Goal: Information Seeking & Learning: Learn about a topic

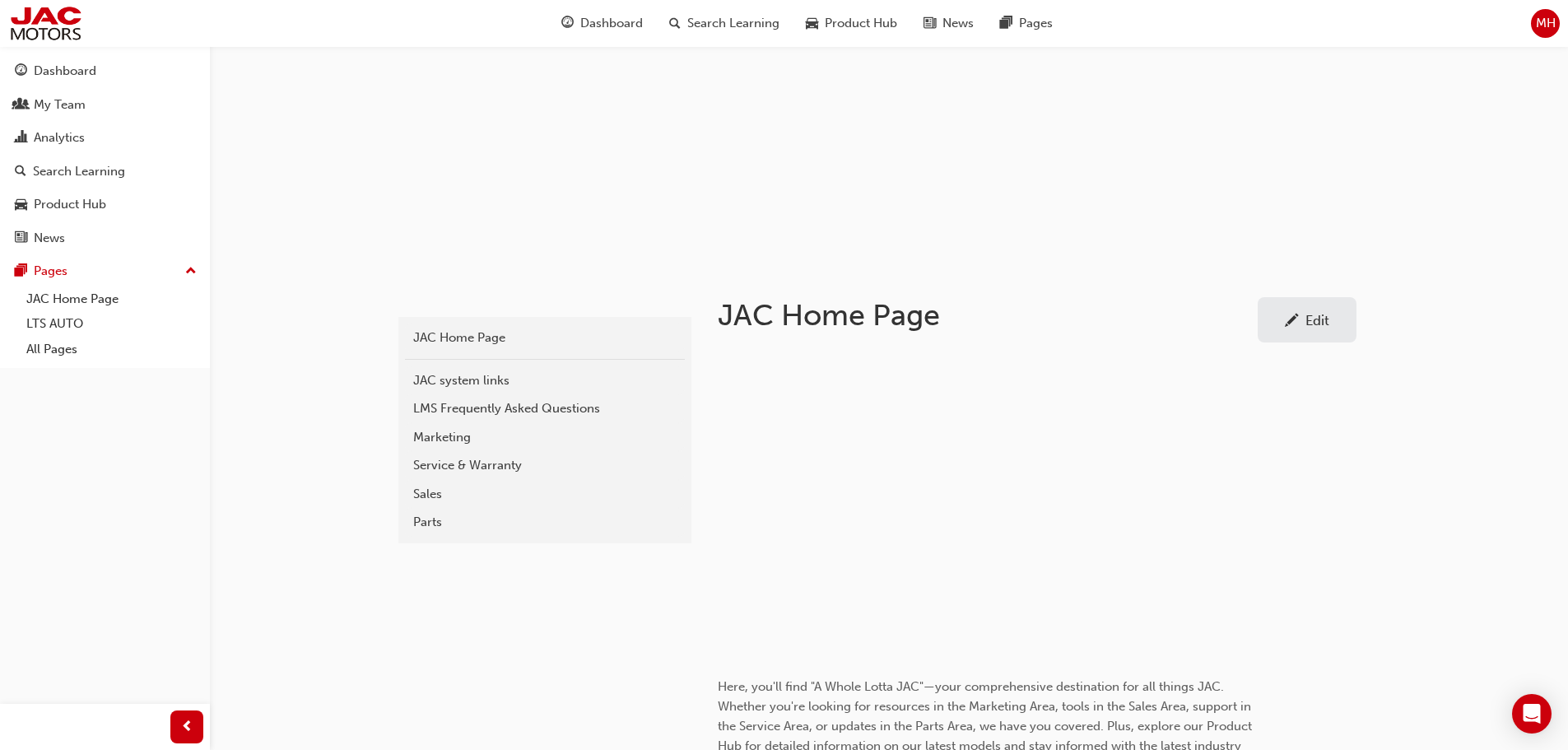
scroll to position [83, 0]
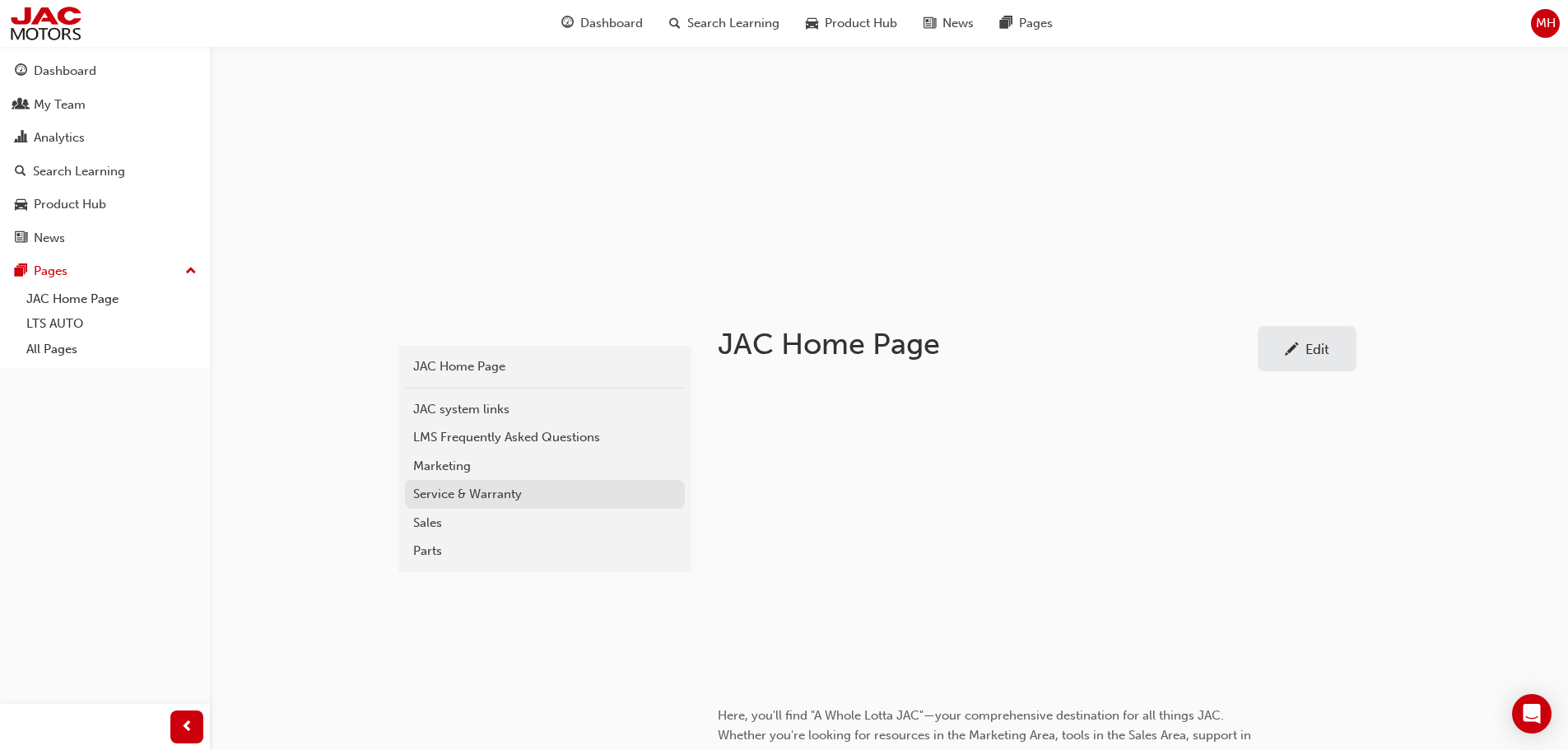
click at [475, 492] on div "Service & Warranty" at bounding box center [544, 495] width 263 height 19
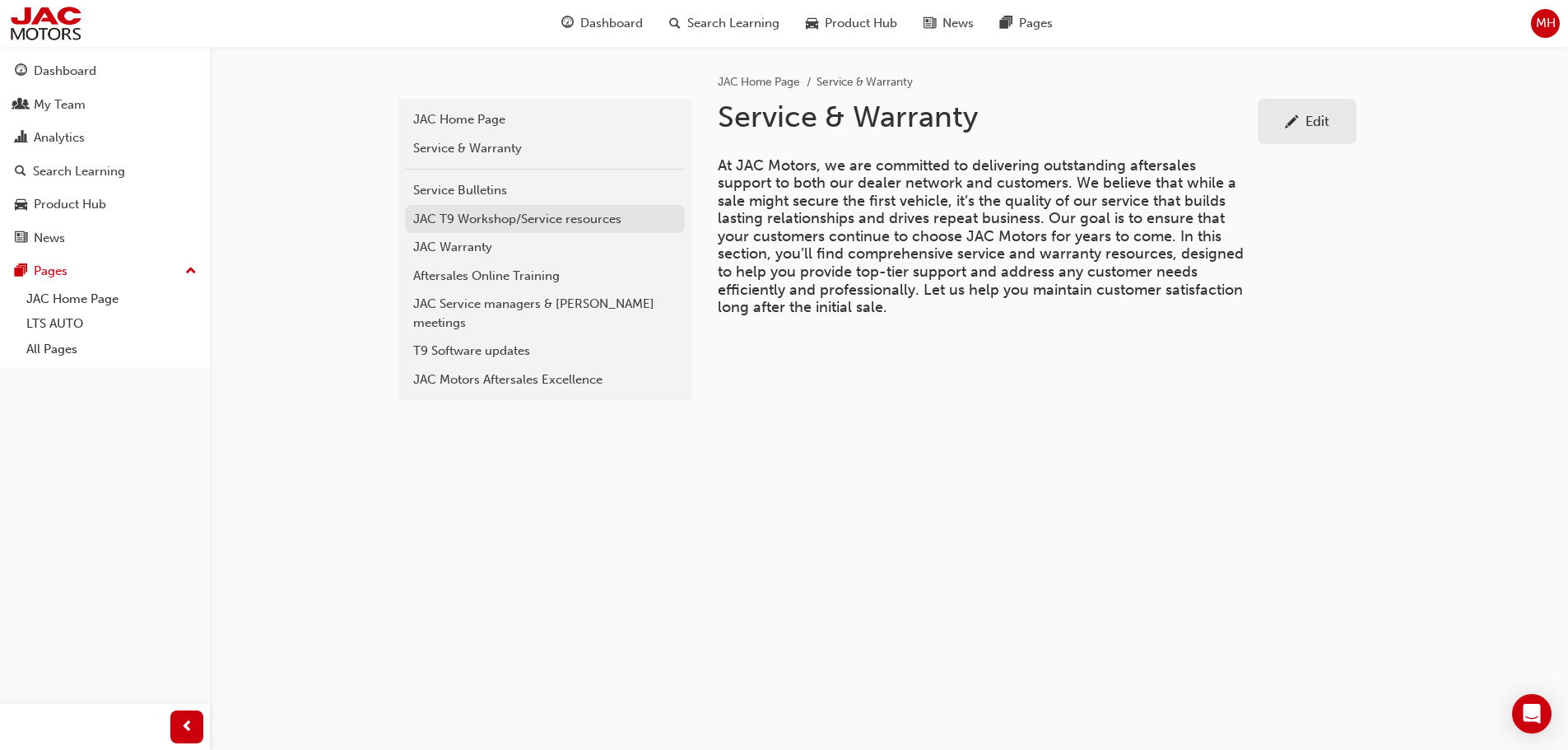
click at [574, 221] on div "JAC T9 Workshop/Service resources" at bounding box center [544, 219] width 263 height 19
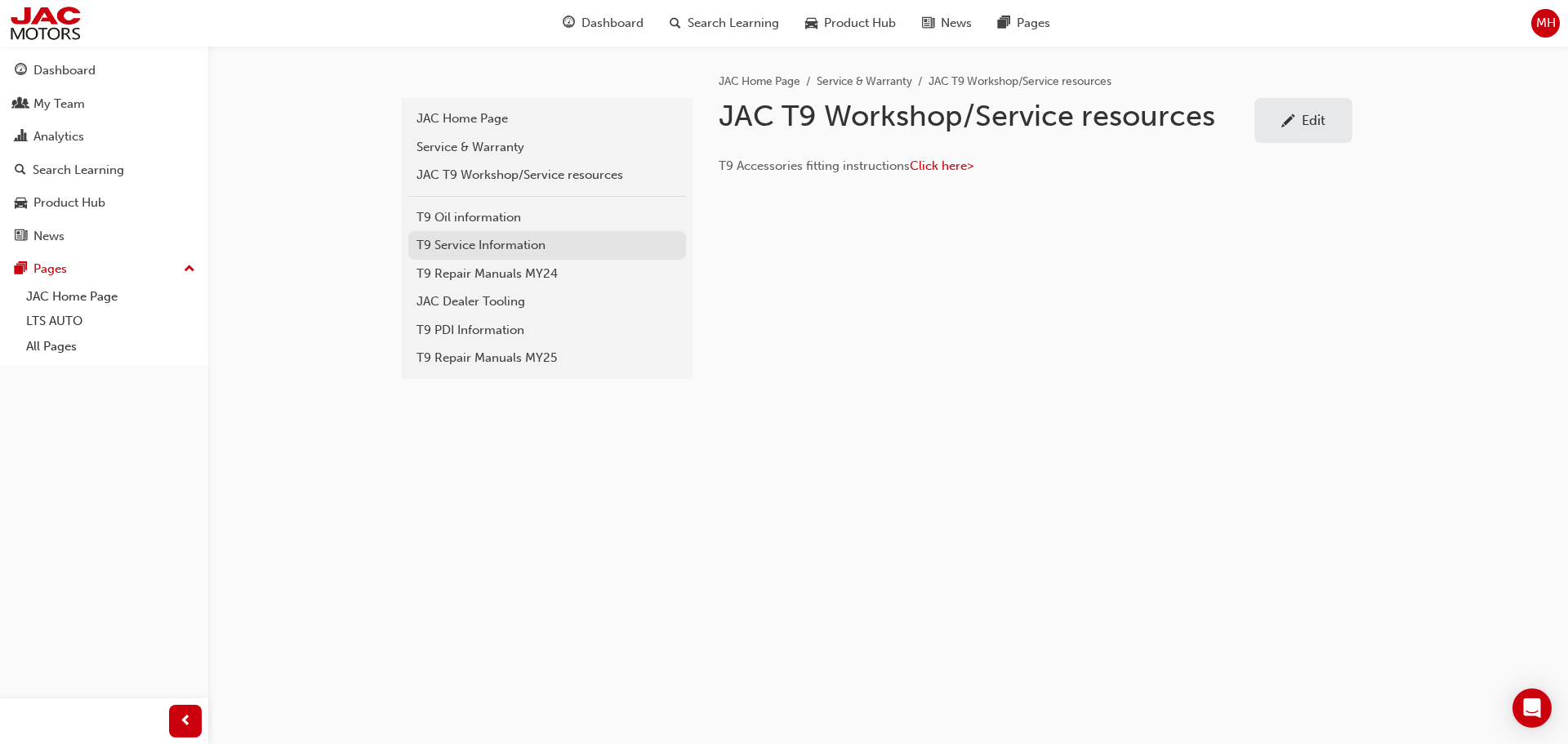
click at [526, 248] on div "T9 Service Information" at bounding box center [547, 245] width 261 height 19
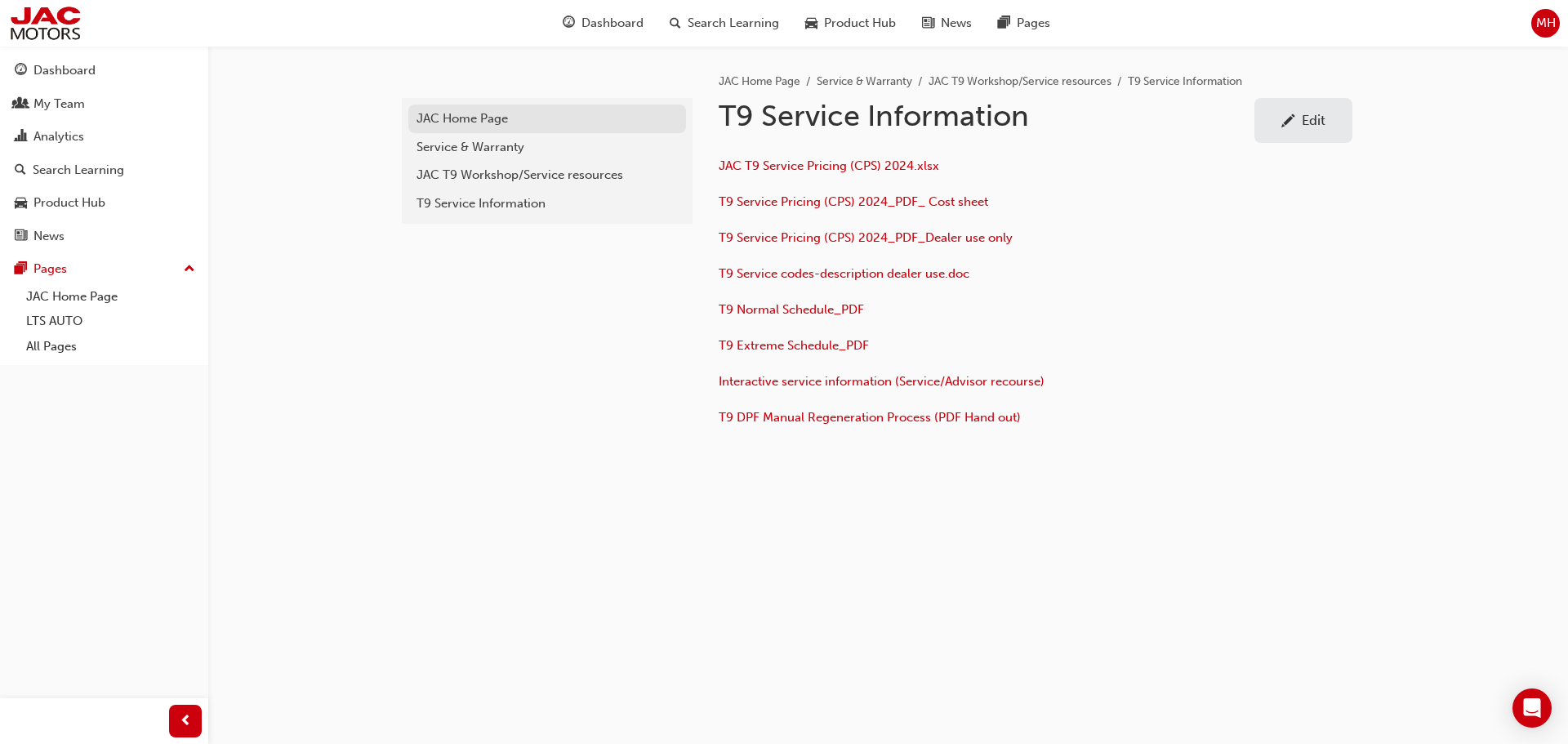
click at [482, 121] on div "JAC Home Page" at bounding box center [547, 119] width 261 height 19
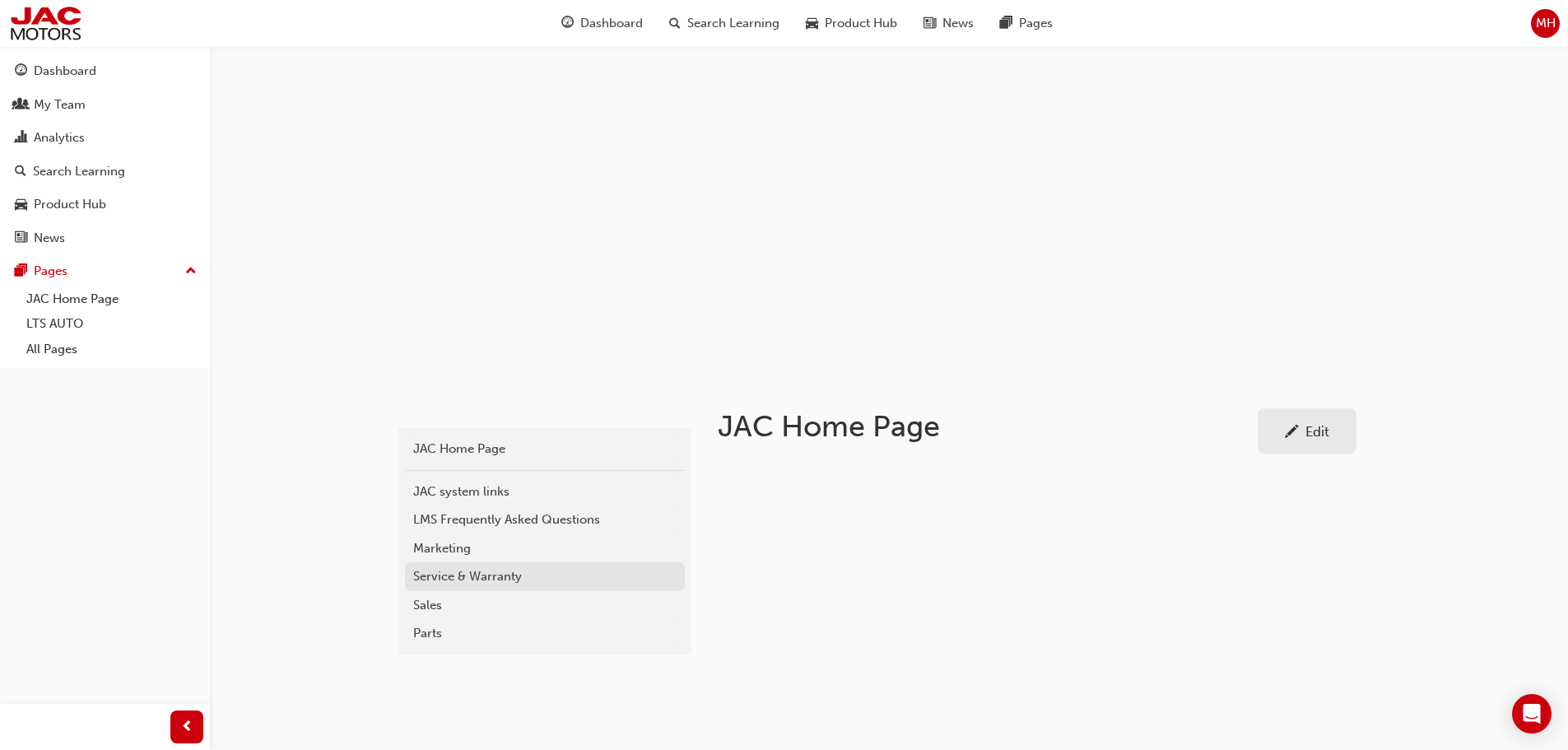
click at [506, 580] on div "Service & Warranty" at bounding box center [544, 577] width 263 height 19
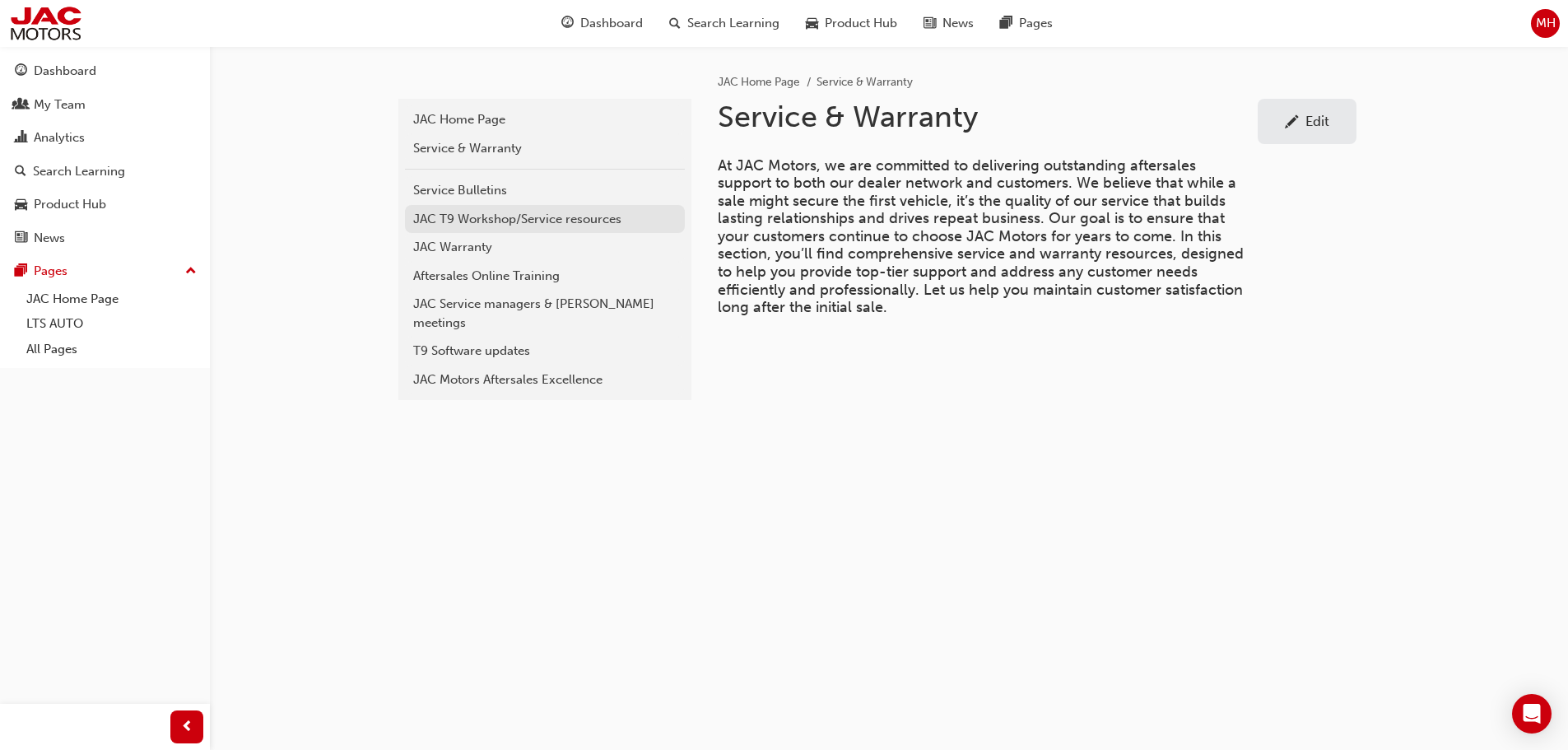
click at [523, 221] on div "JAC T9 Workshop/Service resources" at bounding box center [544, 219] width 263 height 19
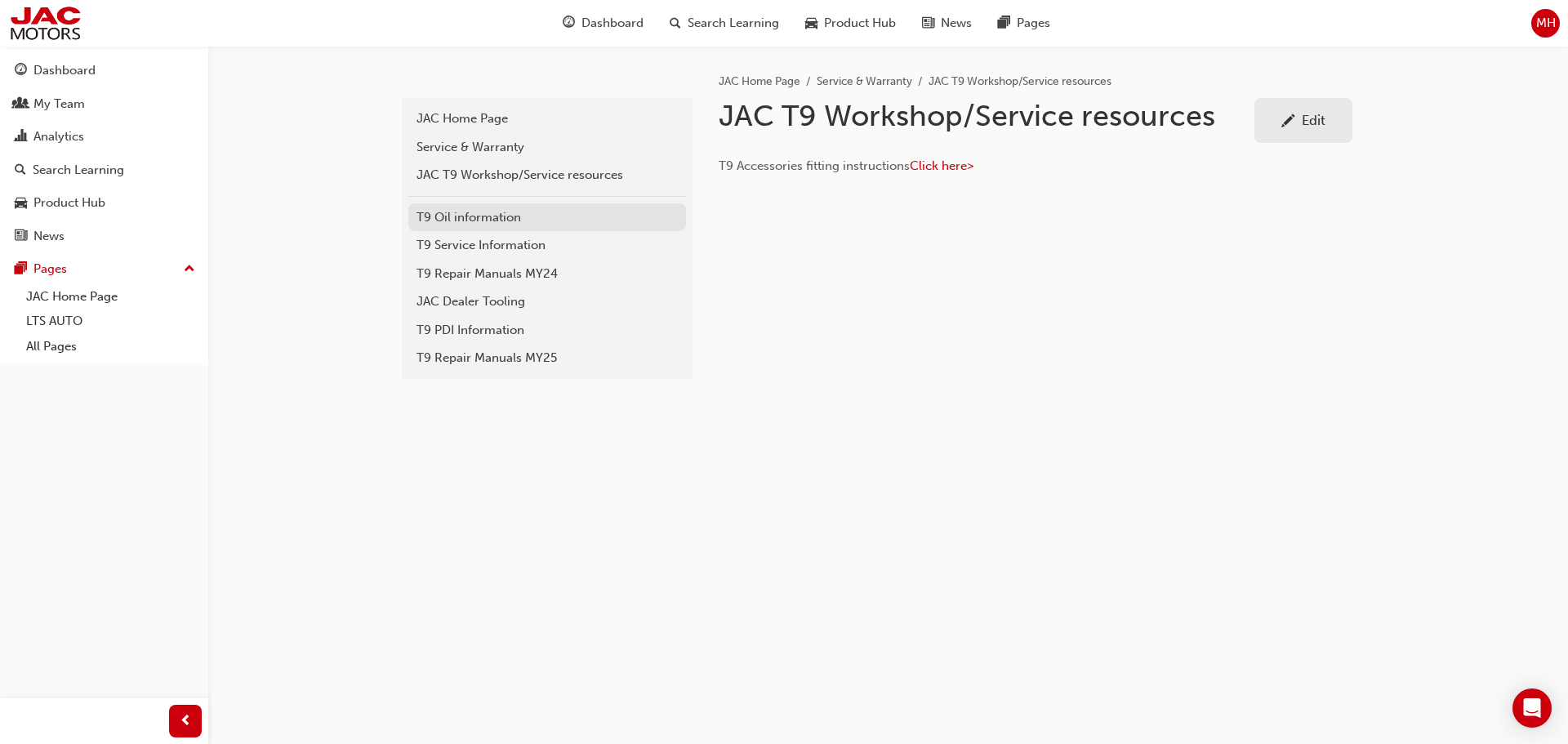
click at [481, 220] on div "T9 Oil information" at bounding box center [547, 217] width 261 height 19
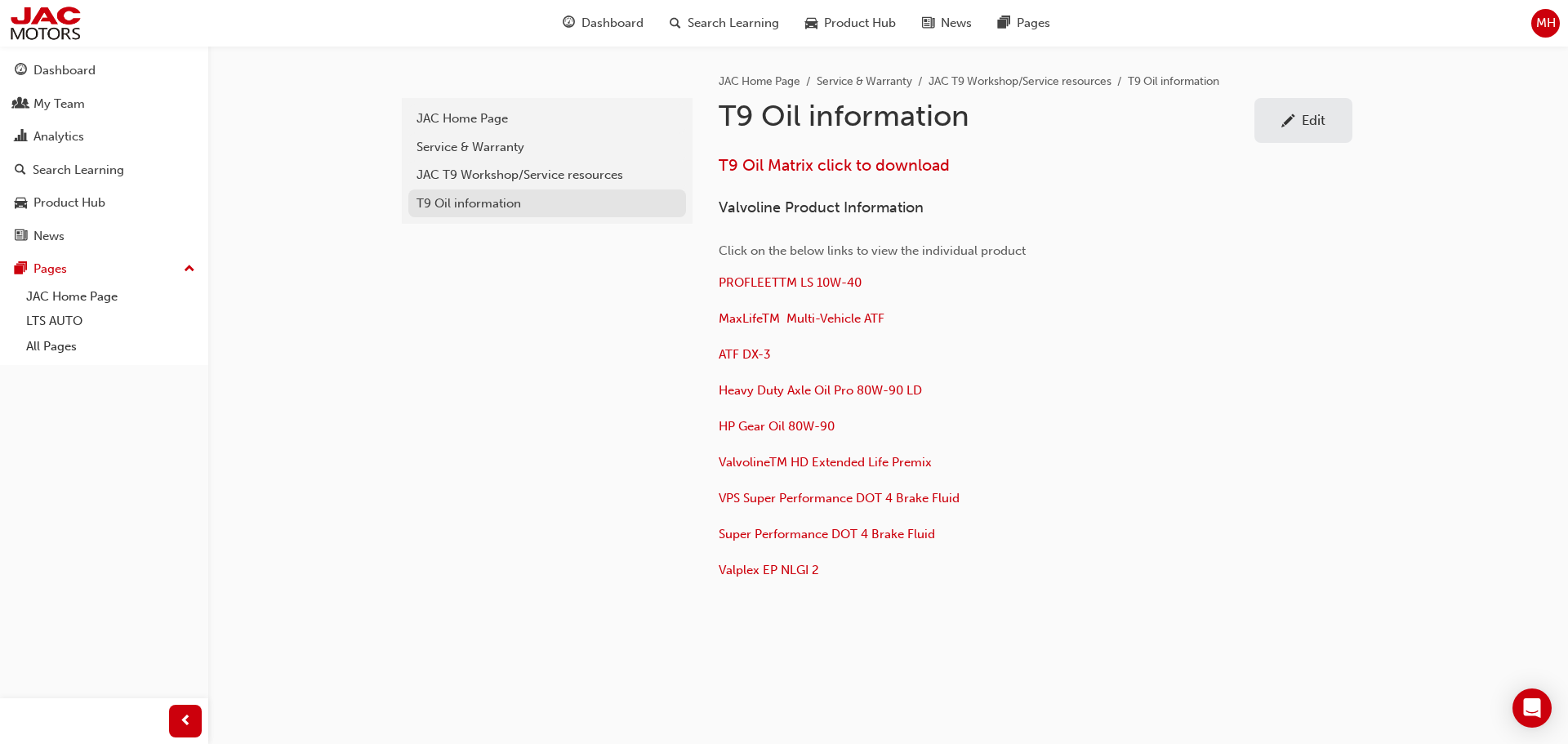
click at [478, 198] on div "T9 Oil information" at bounding box center [547, 204] width 261 height 19
click at [485, 171] on div "JAC T9 Workshop/Service resources" at bounding box center [547, 176] width 261 height 19
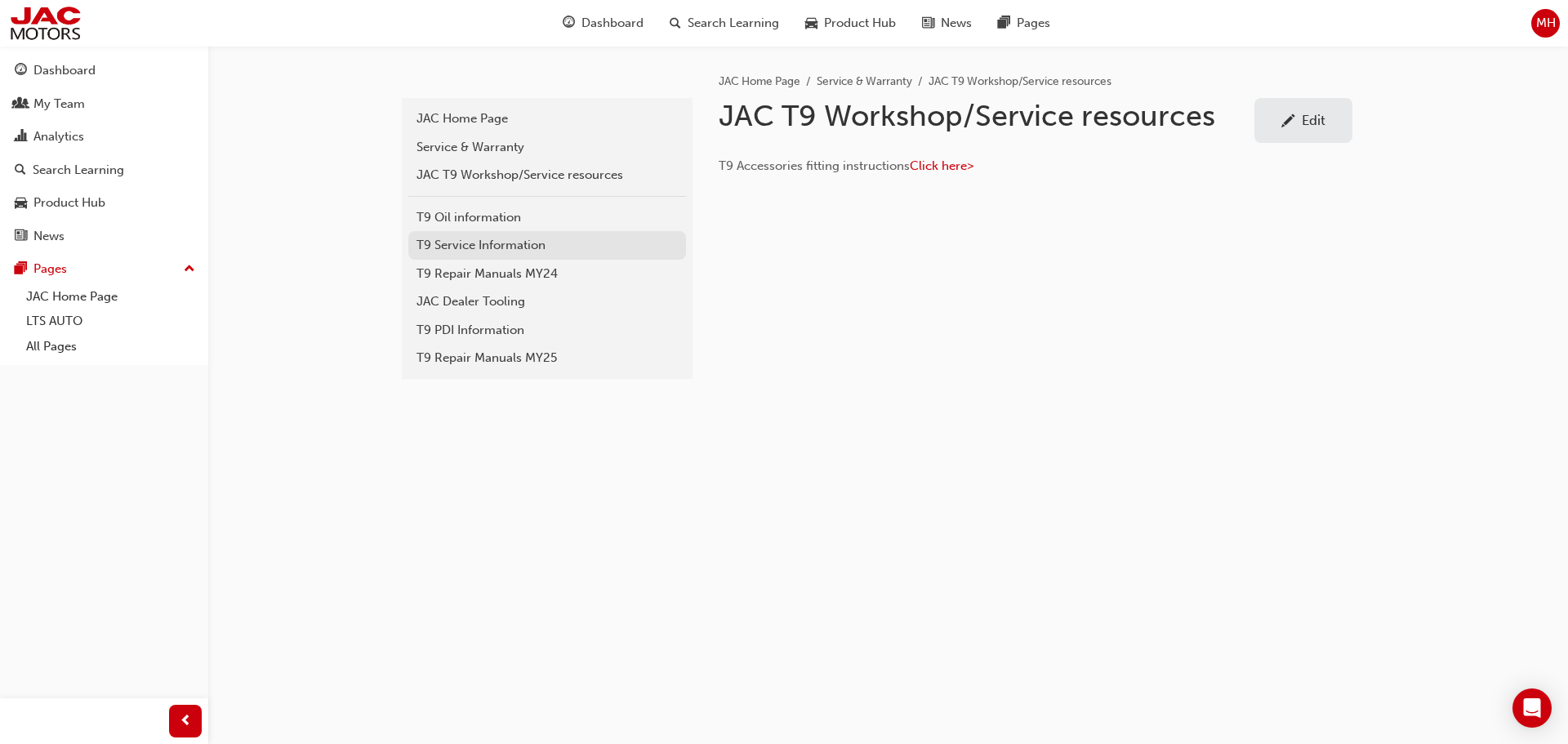
click at [517, 250] on div "T9 Service Information" at bounding box center [547, 245] width 261 height 19
click at [525, 245] on div "T9 Service Information" at bounding box center [547, 245] width 261 height 19
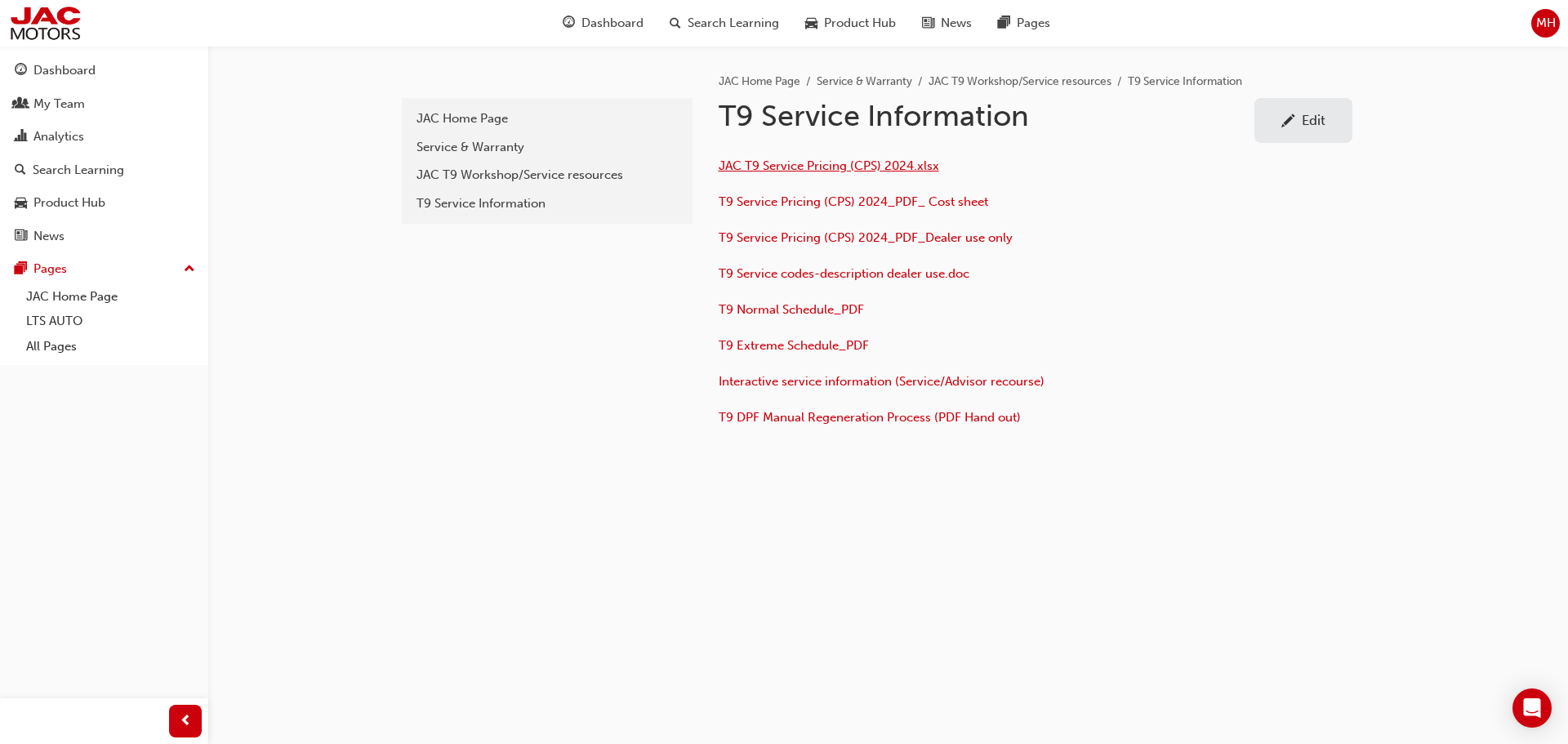
click at [834, 168] on span "JAC T9 Service Pricing (CPS) 2024.xlsx" at bounding box center [829, 165] width 221 height 15
click at [450, 148] on div "Service & Warranty" at bounding box center [547, 148] width 261 height 19
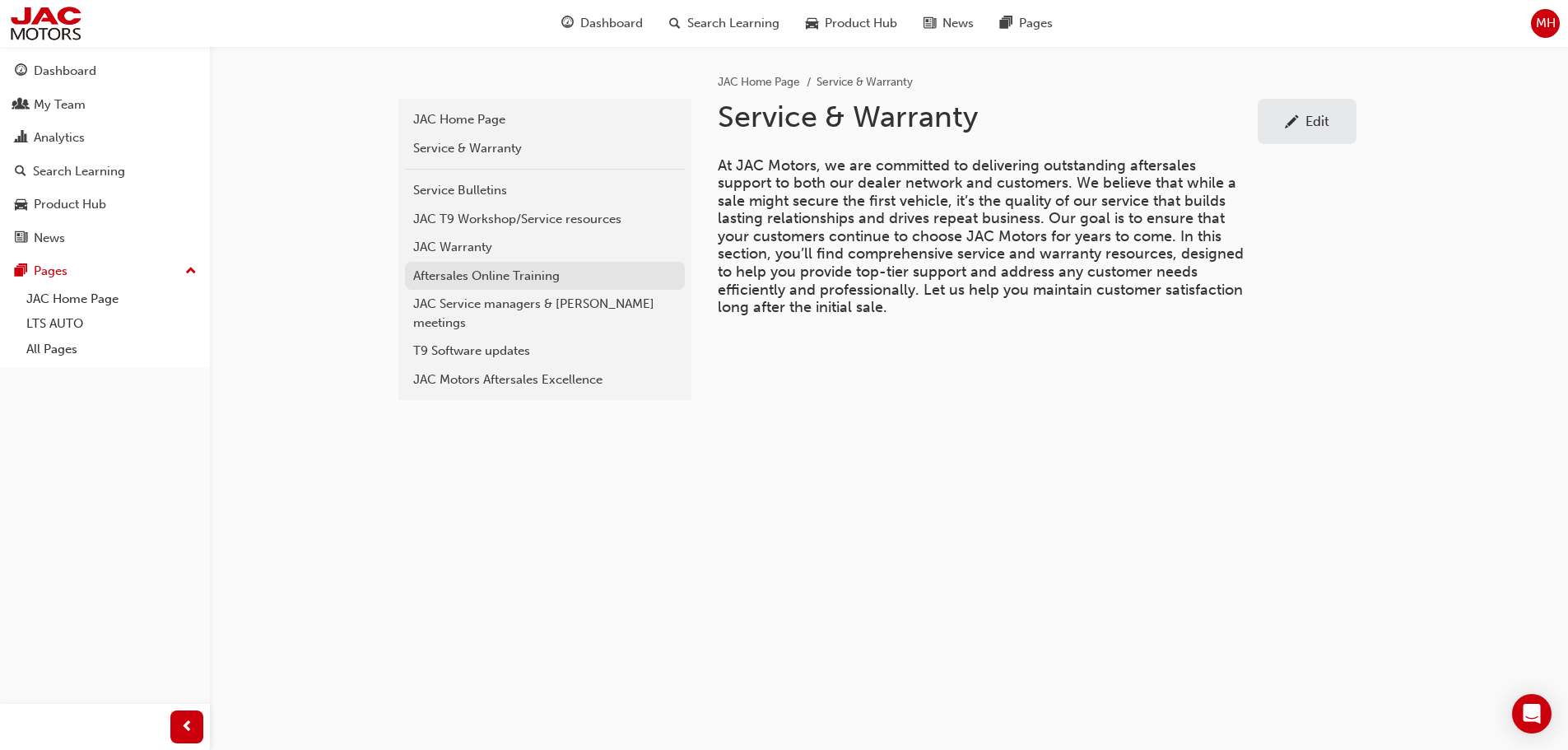
click at [571, 277] on div "Aftersales Online Training" at bounding box center [544, 276] width 263 height 19
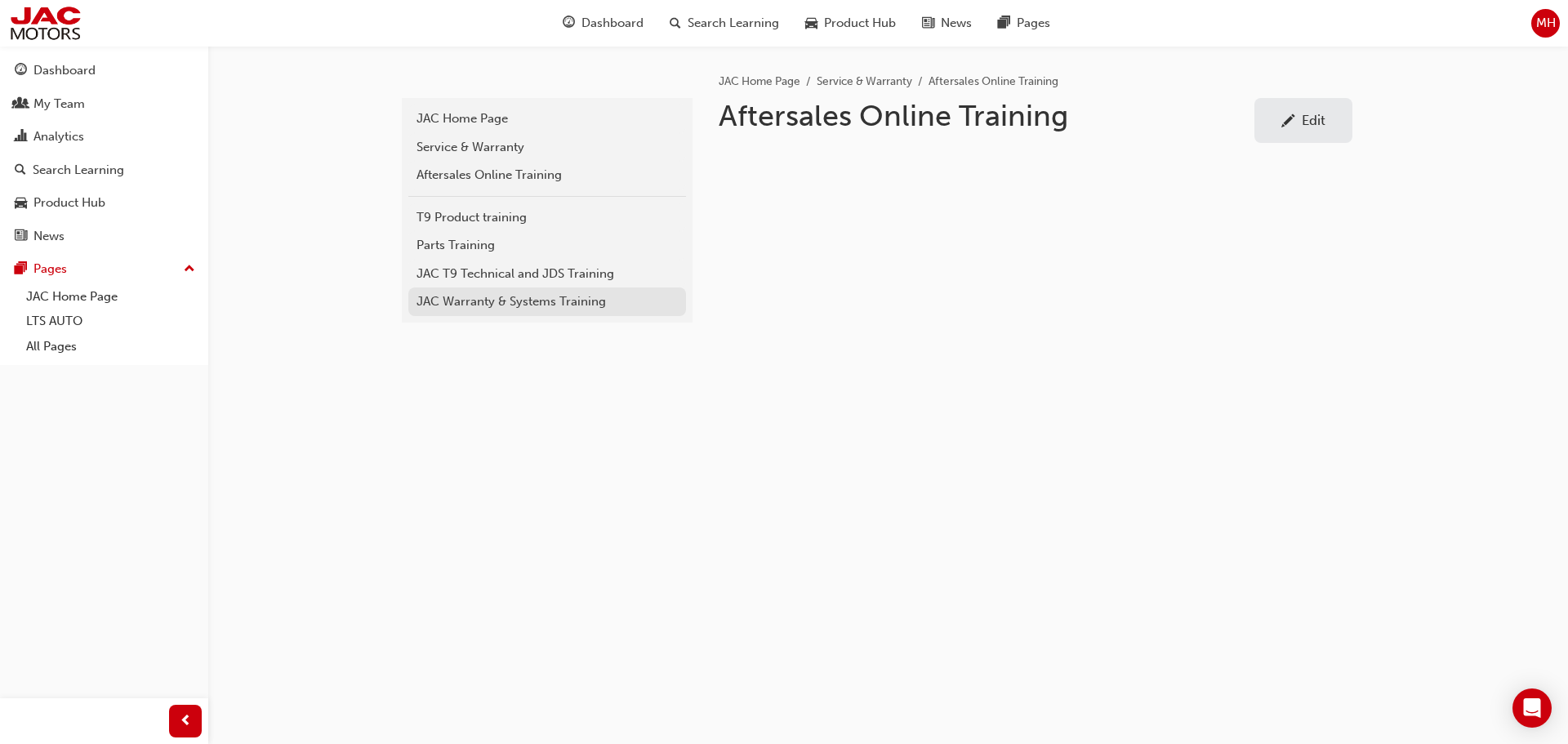
click at [503, 303] on div "JAC Warranty & Systems Training" at bounding box center [547, 302] width 261 height 19
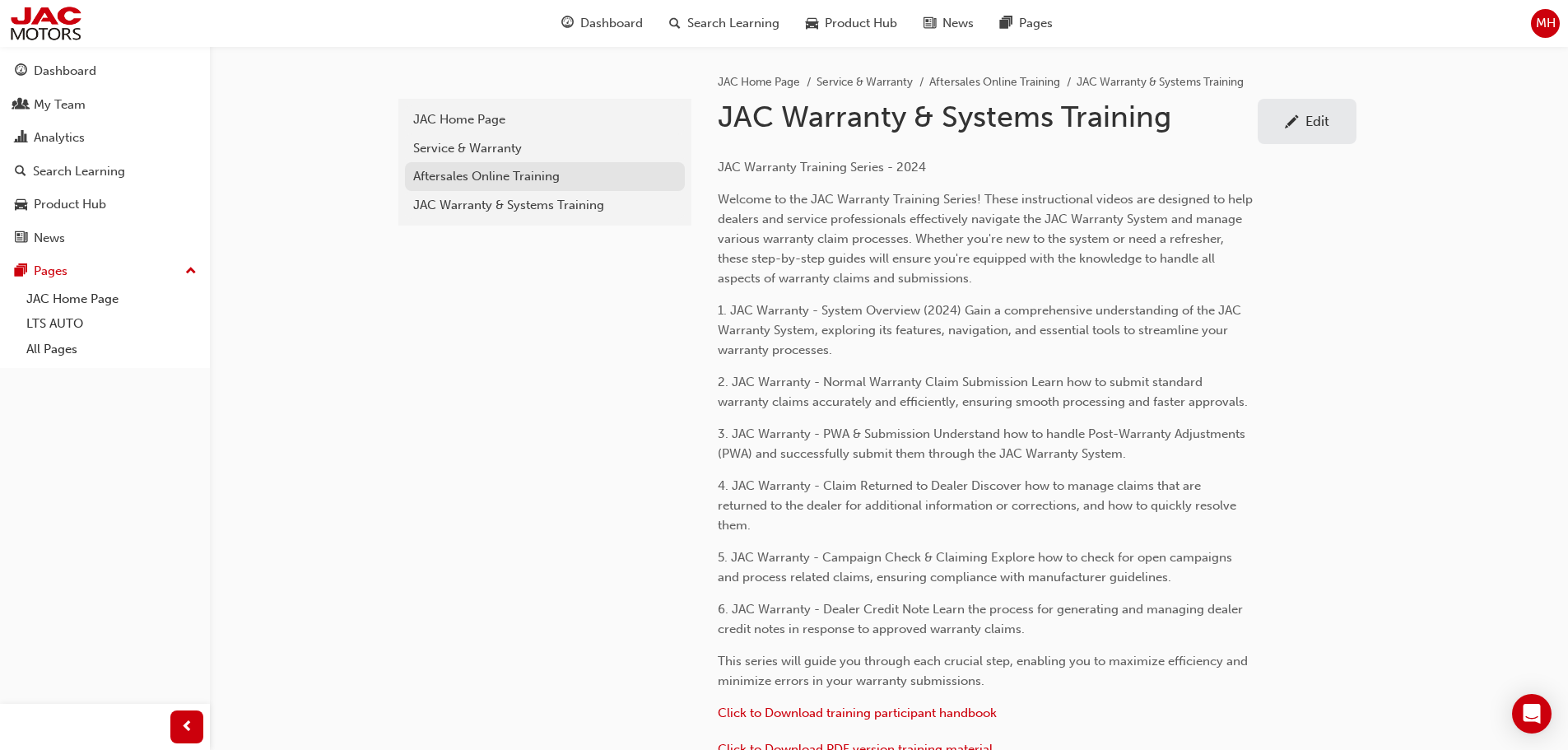
click at [465, 177] on div "Aftersales Online Training" at bounding box center [544, 177] width 263 height 19
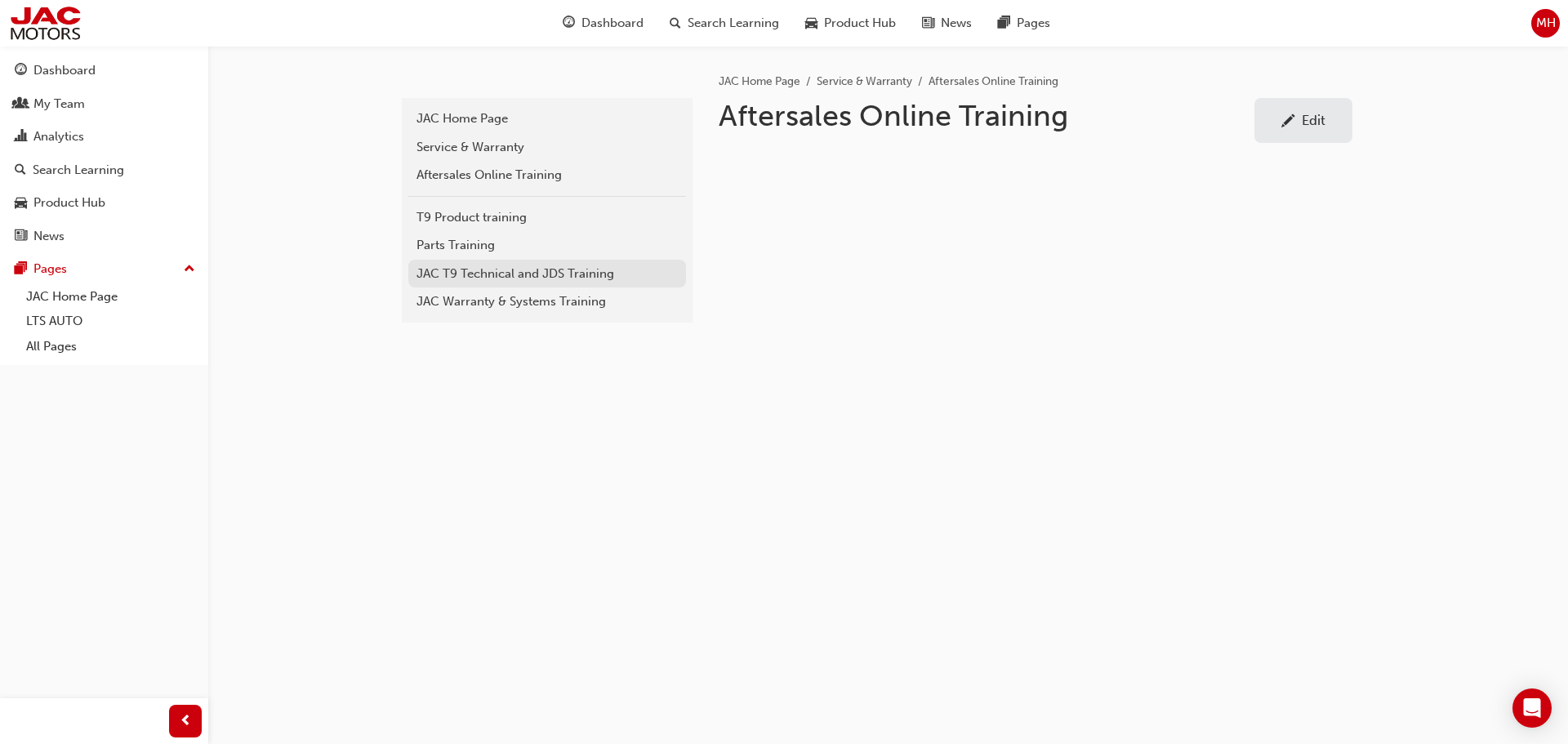
click at [501, 279] on div "JAC T9 Technical and JDS Training" at bounding box center [547, 274] width 261 height 19
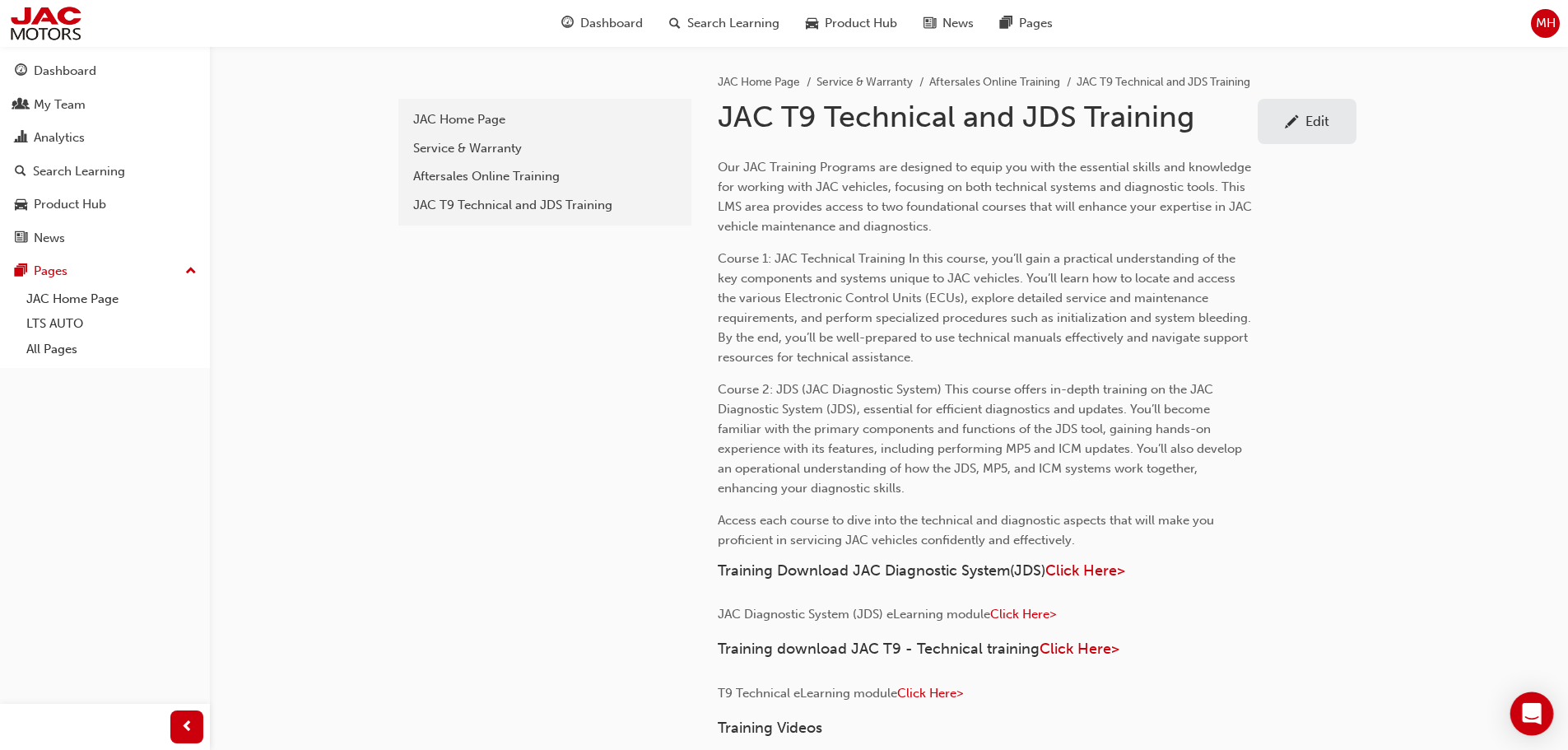
click at [1535, 718] on icon "Open Intercom Messenger" at bounding box center [1531, 714] width 19 height 21
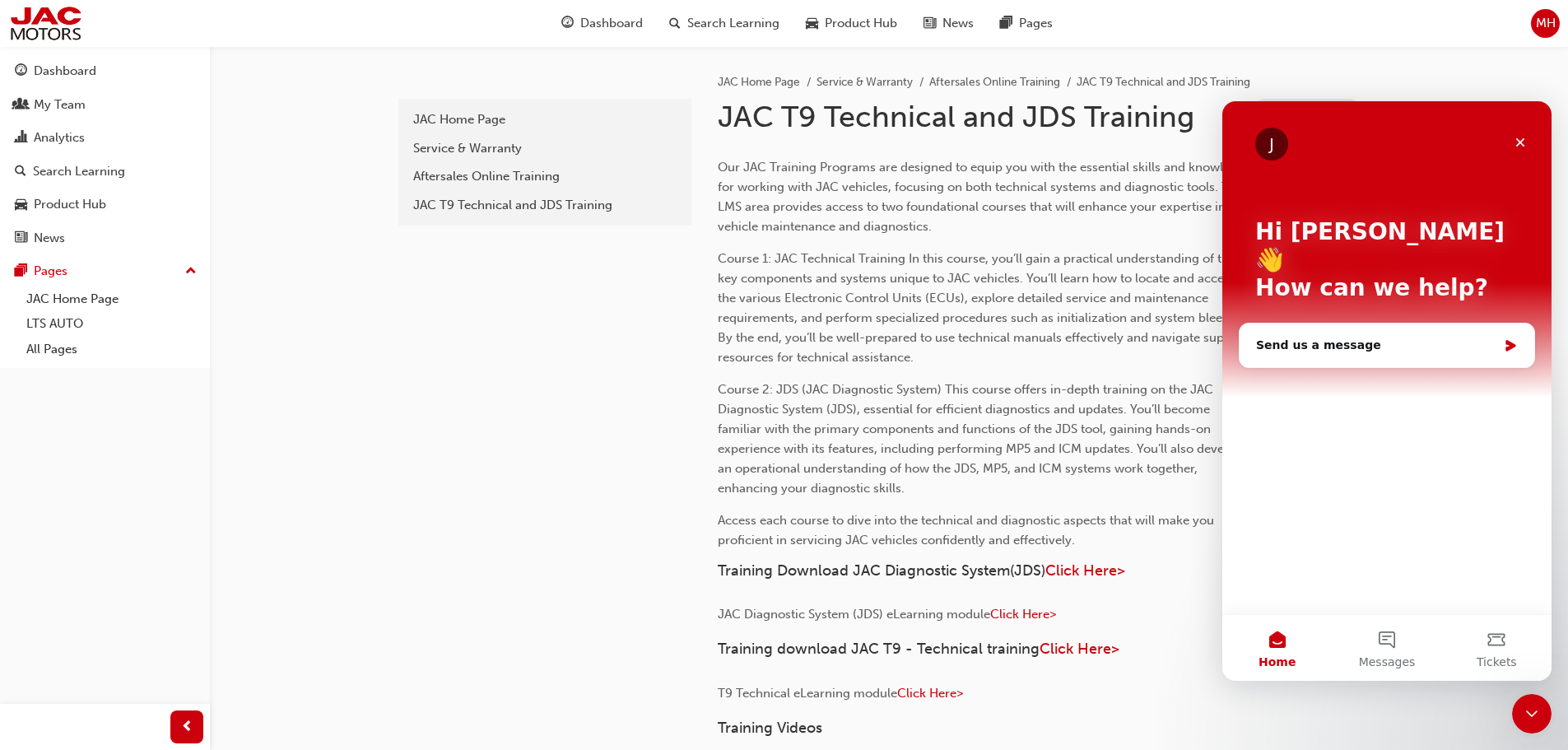
click at [1519, 145] on icon "Close" at bounding box center [1520, 143] width 9 height 9
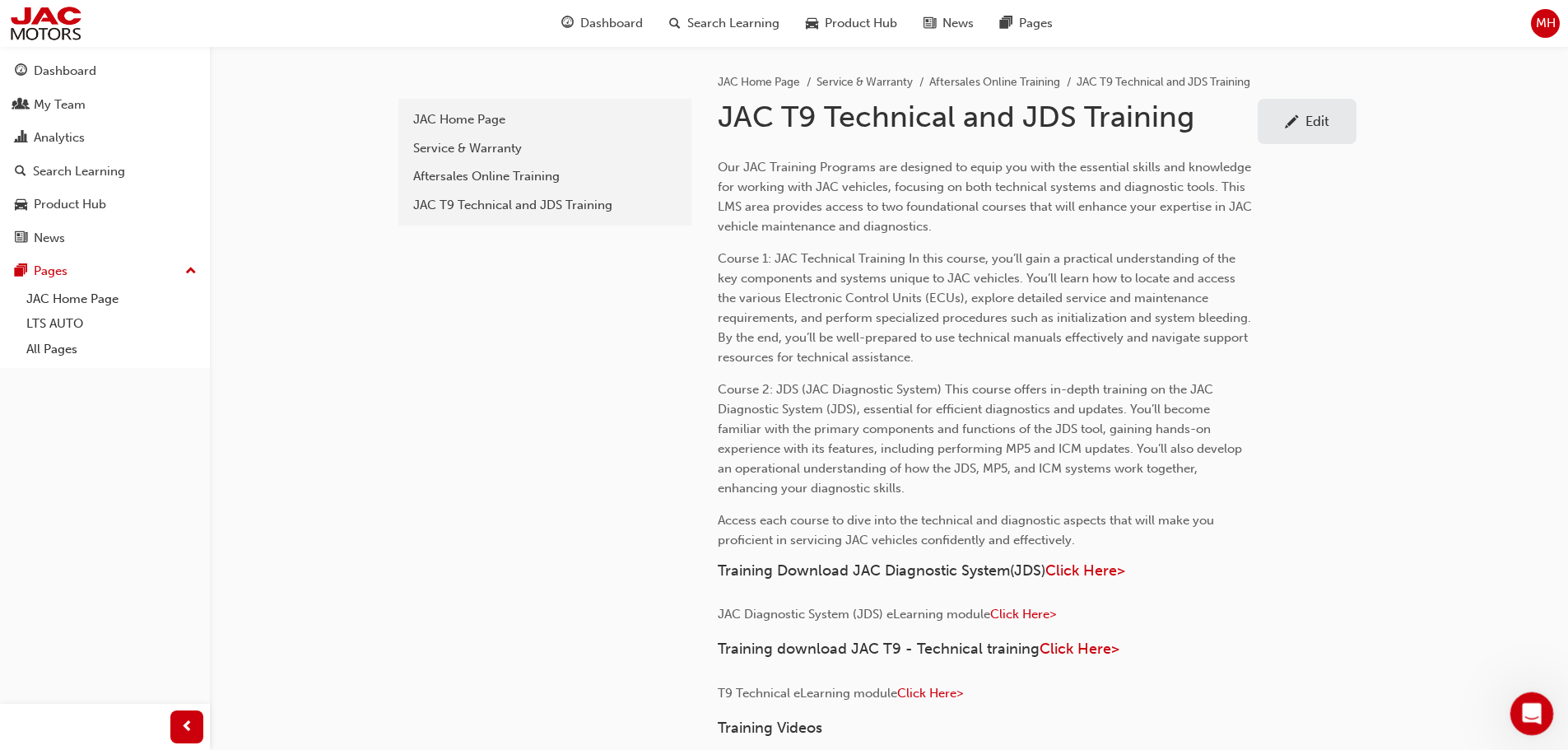
click at [1522, 718] on icon "Open Intercom Messenger" at bounding box center [1529, 711] width 27 height 27
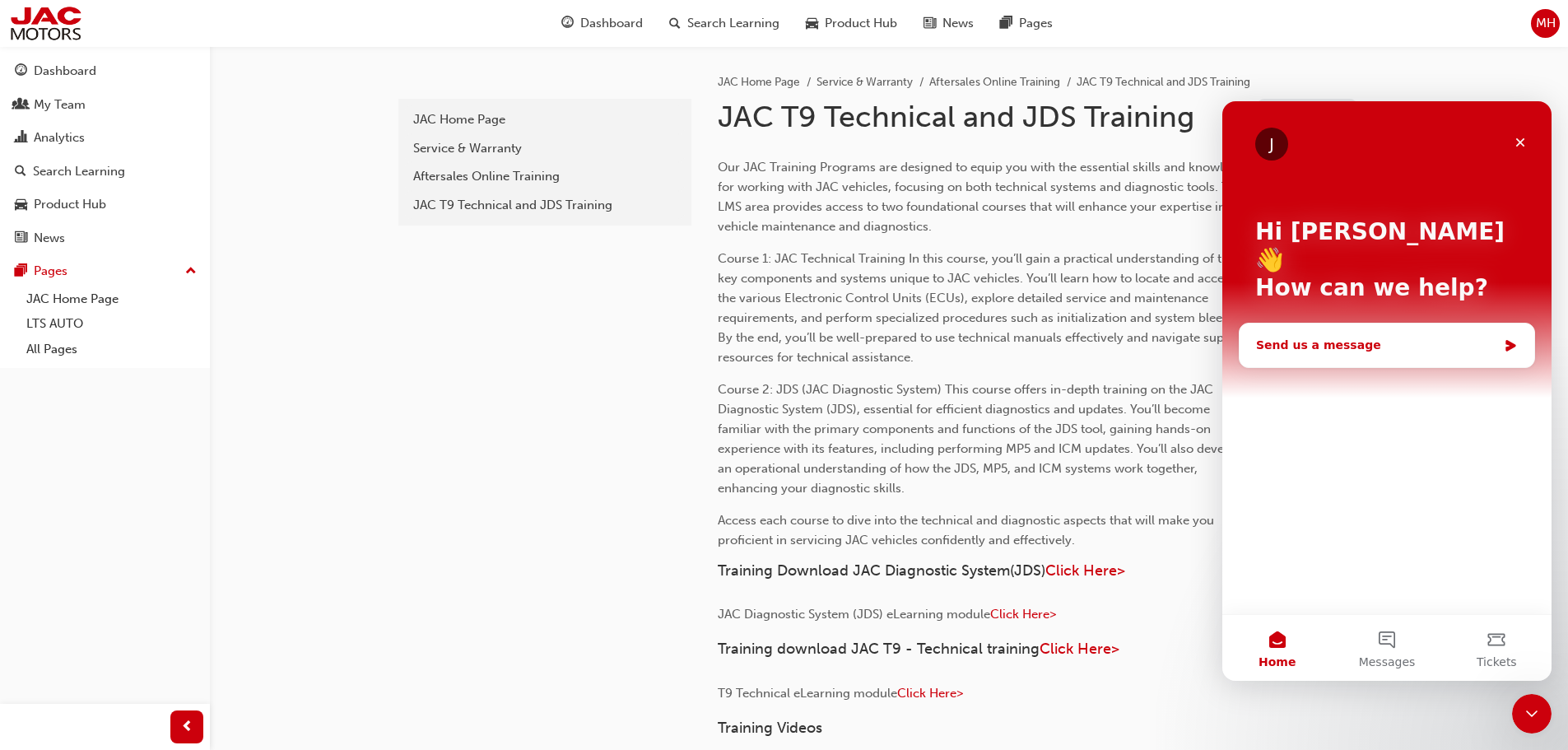
click at [1310, 337] on div "Send us a message" at bounding box center [1376, 346] width 241 height 18
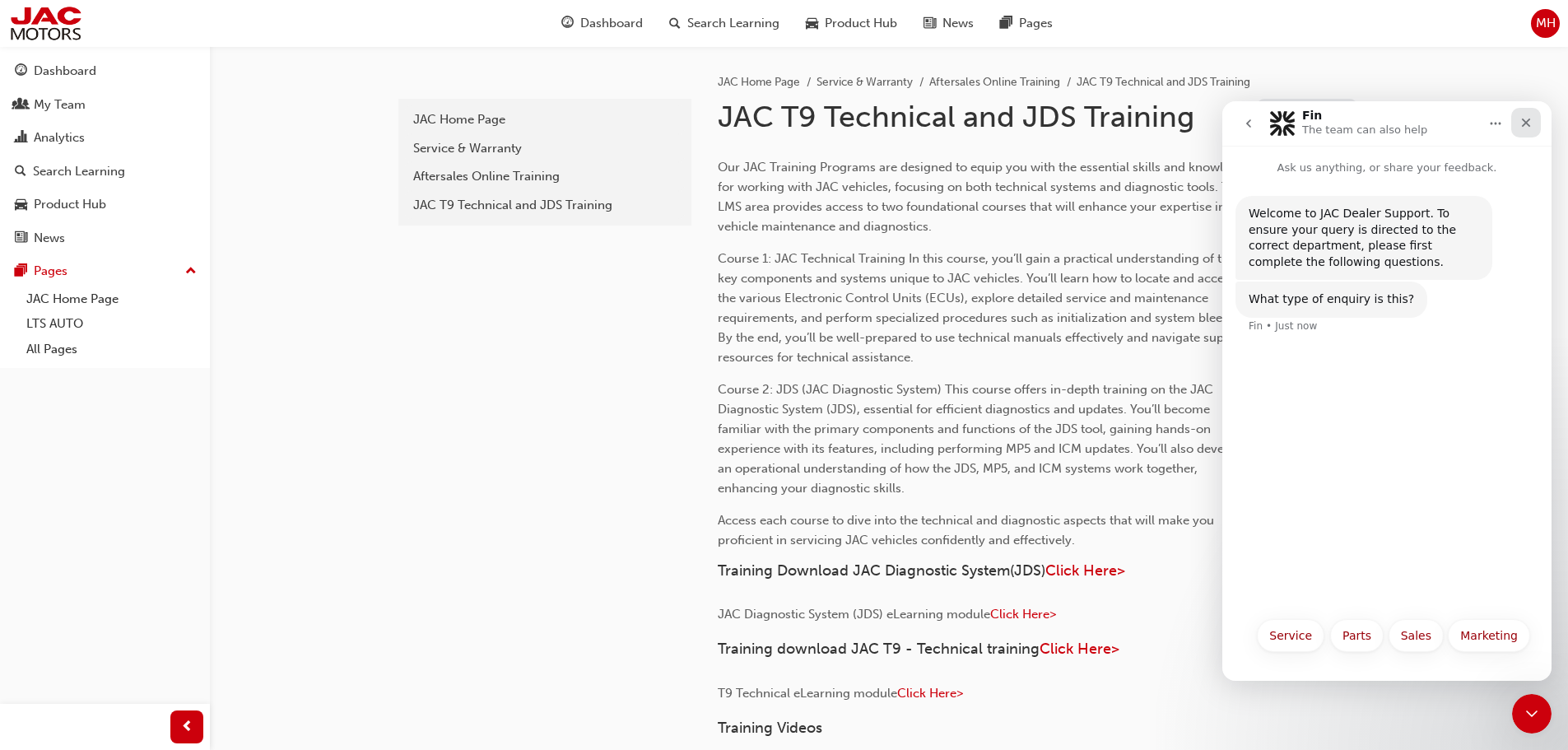
click at [1525, 124] on icon "Close" at bounding box center [1526, 123] width 9 height 9
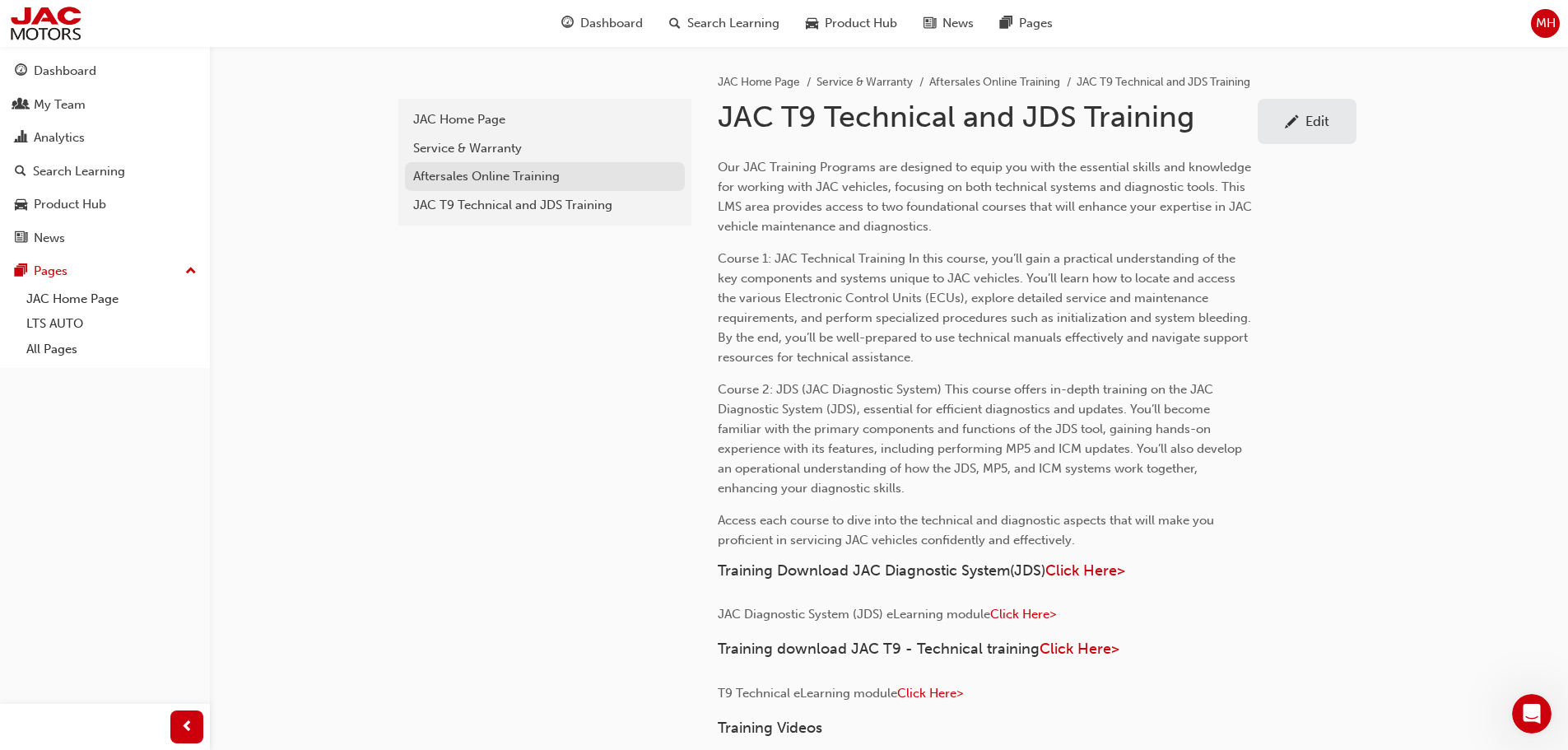
click at [463, 172] on div "Aftersales Online Training" at bounding box center [544, 177] width 263 height 19
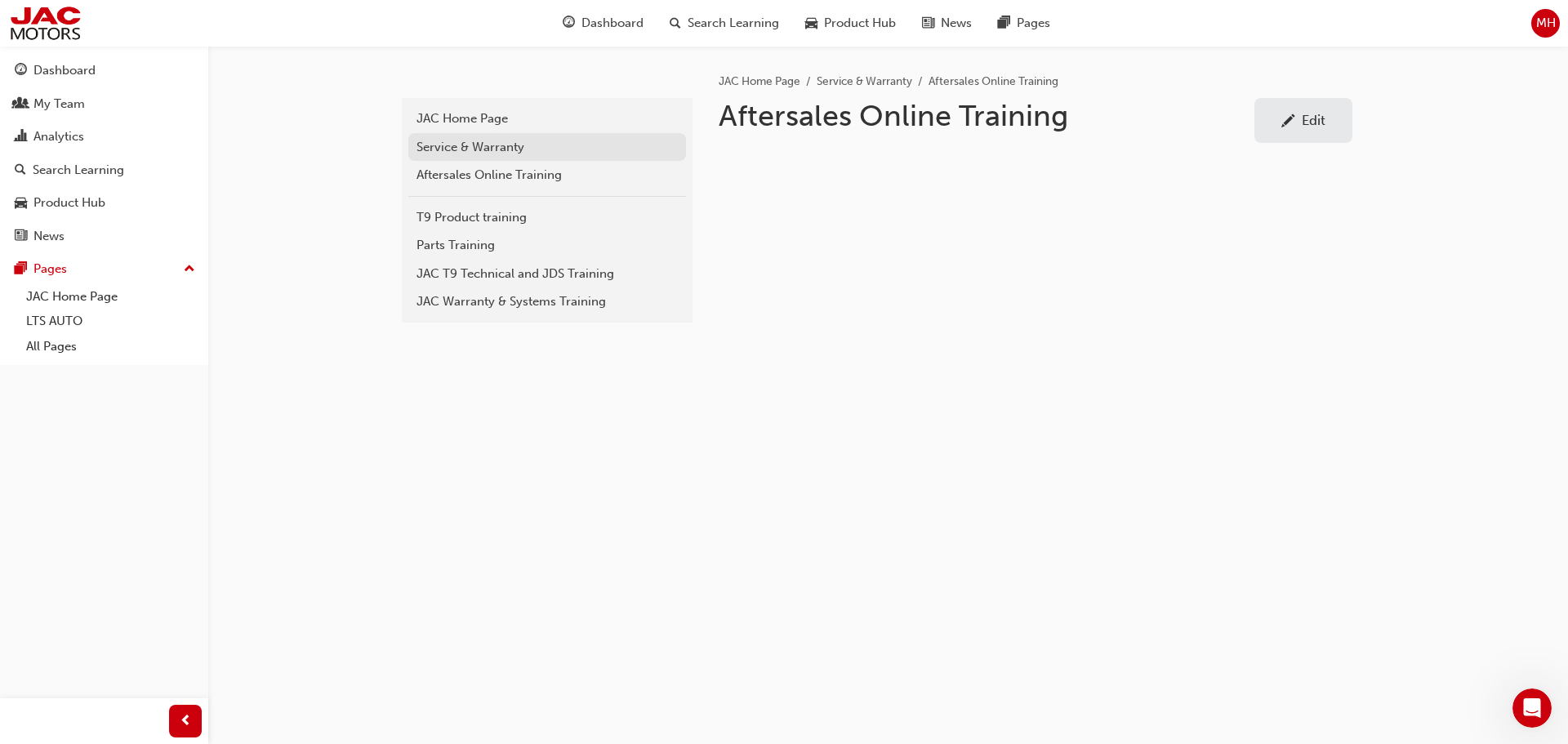
click at [473, 142] on div "Service & Warranty" at bounding box center [547, 148] width 261 height 19
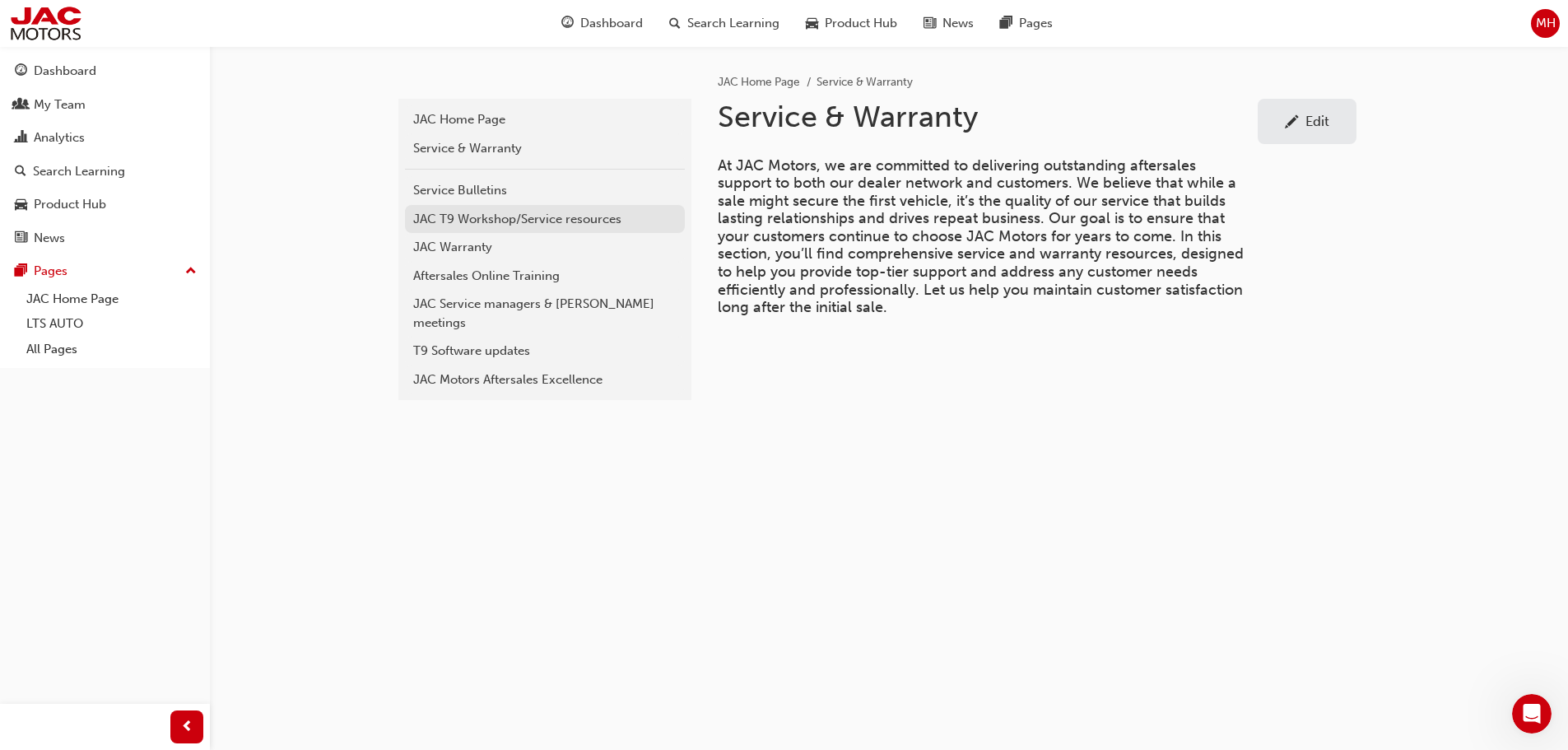
click at [474, 221] on div "JAC T9 Workshop/Service resources" at bounding box center [544, 219] width 263 height 19
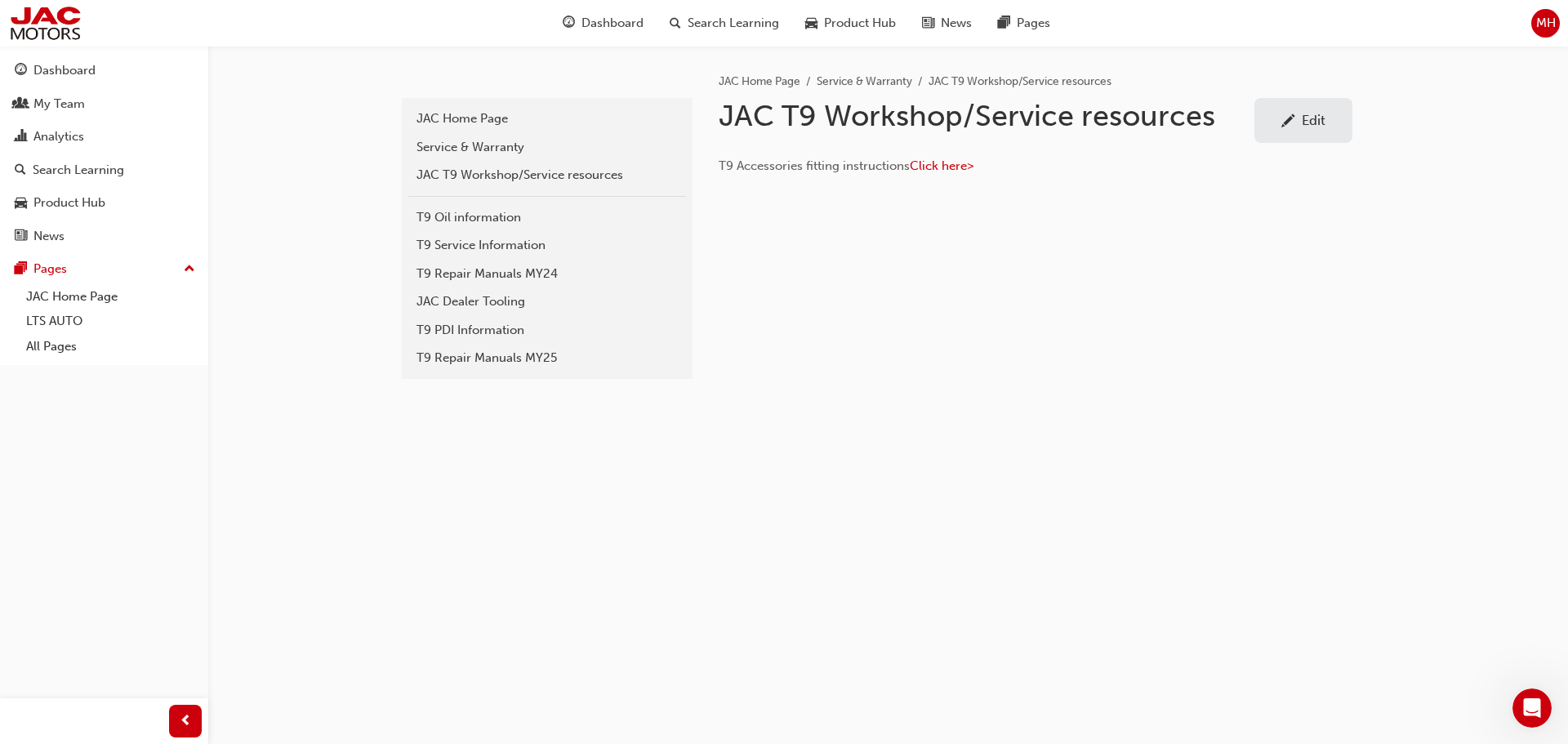
click at [499, 334] on div "T9 PDI Information" at bounding box center [547, 331] width 261 height 19
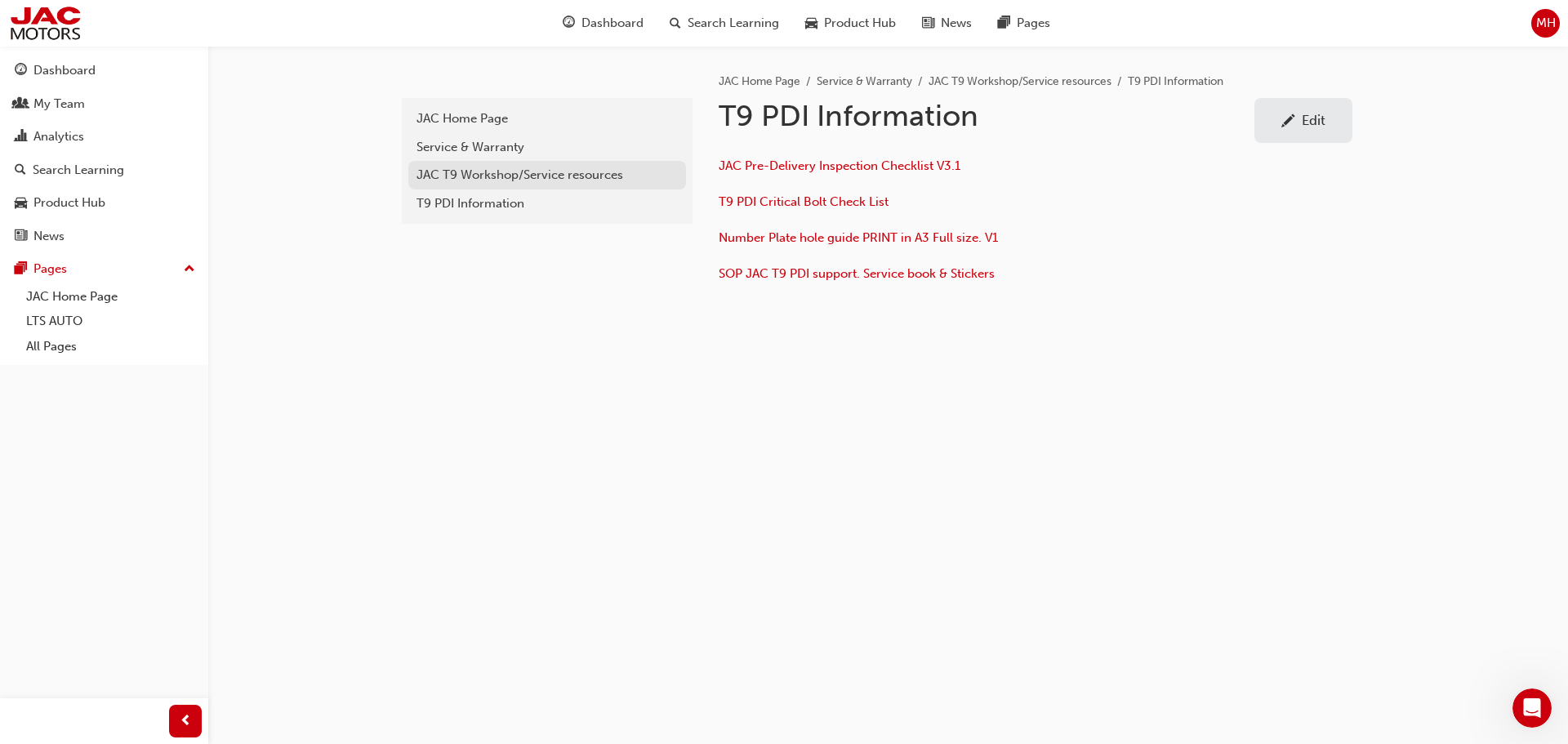
click at [592, 173] on div "JAC T9 Workshop/Service resources" at bounding box center [547, 176] width 261 height 19
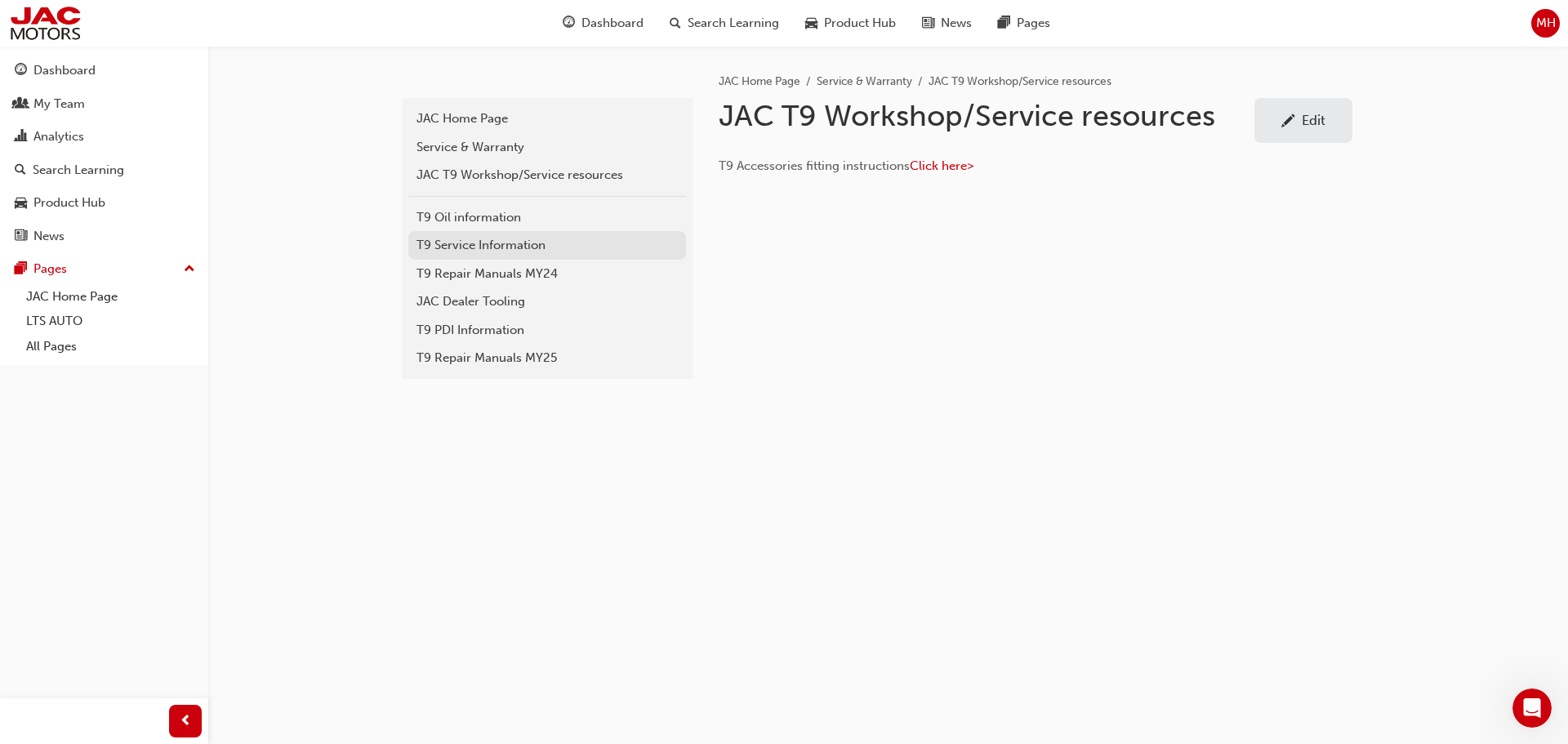
click at [492, 245] on div "T9 Service Information" at bounding box center [547, 245] width 261 height 19
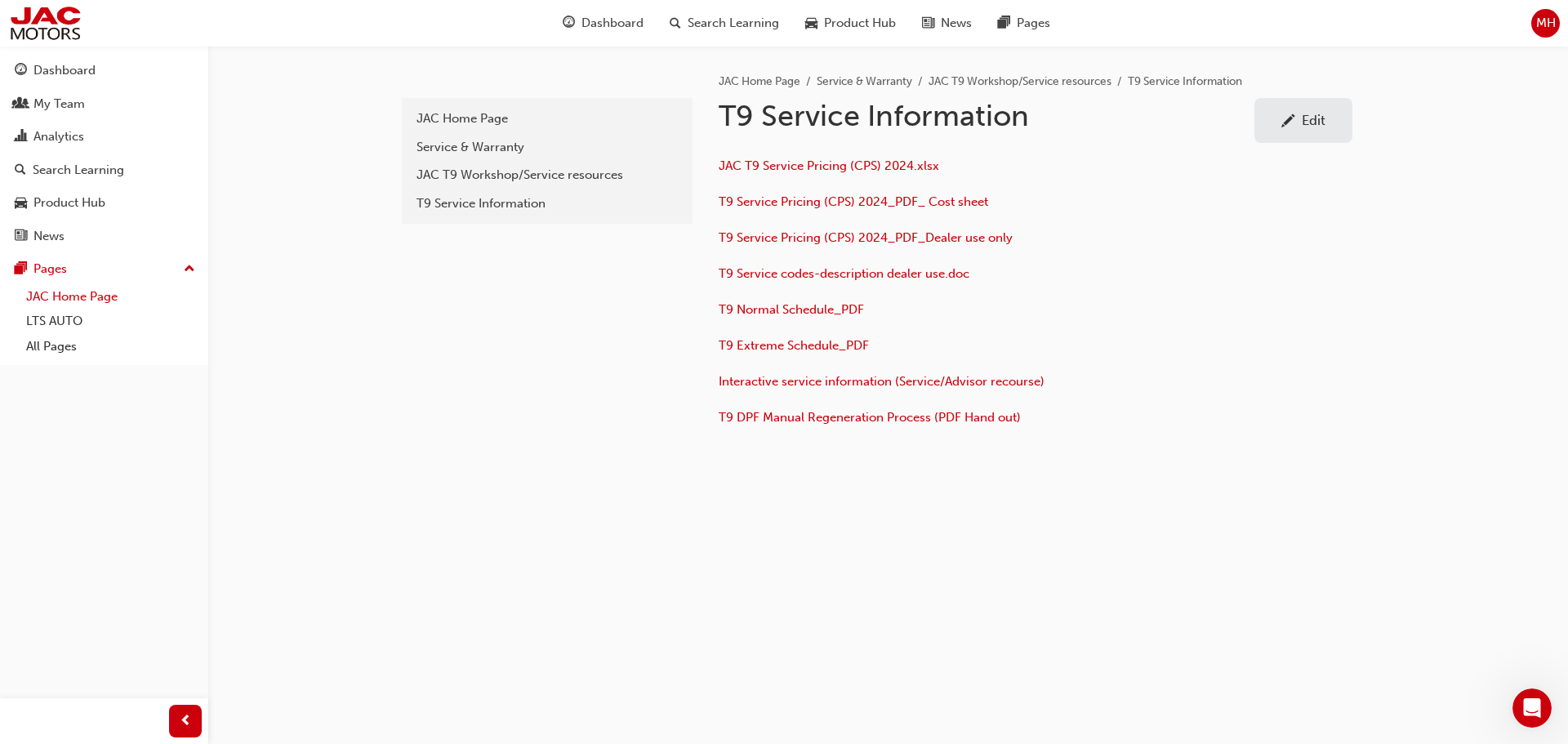
click at [59, 296] on link "JAC Home Page" at bounding box center [110, 296] width 182 height 25
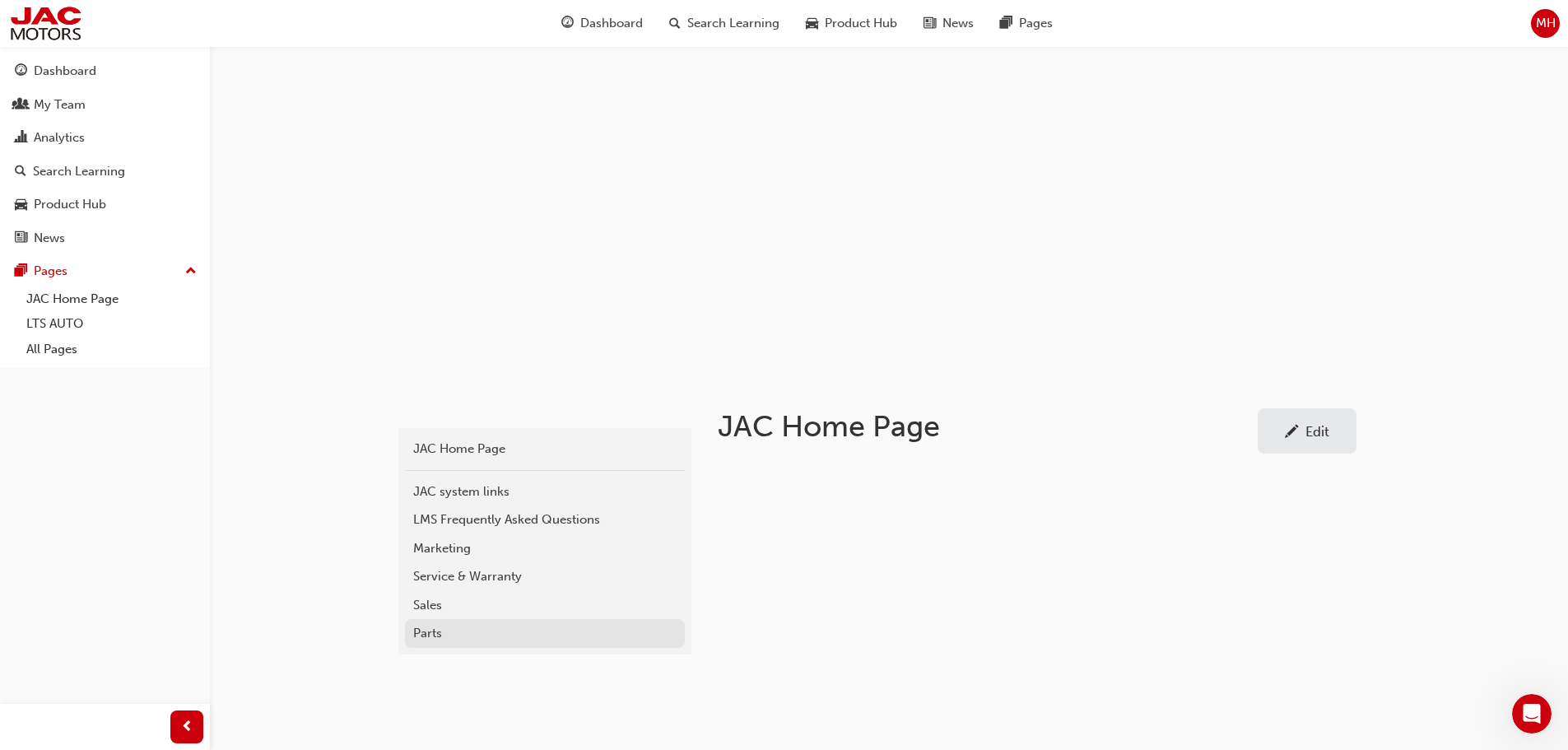
click at [428, 630] on div "Parts" at bounding box center [544, 634] width 263 height 19
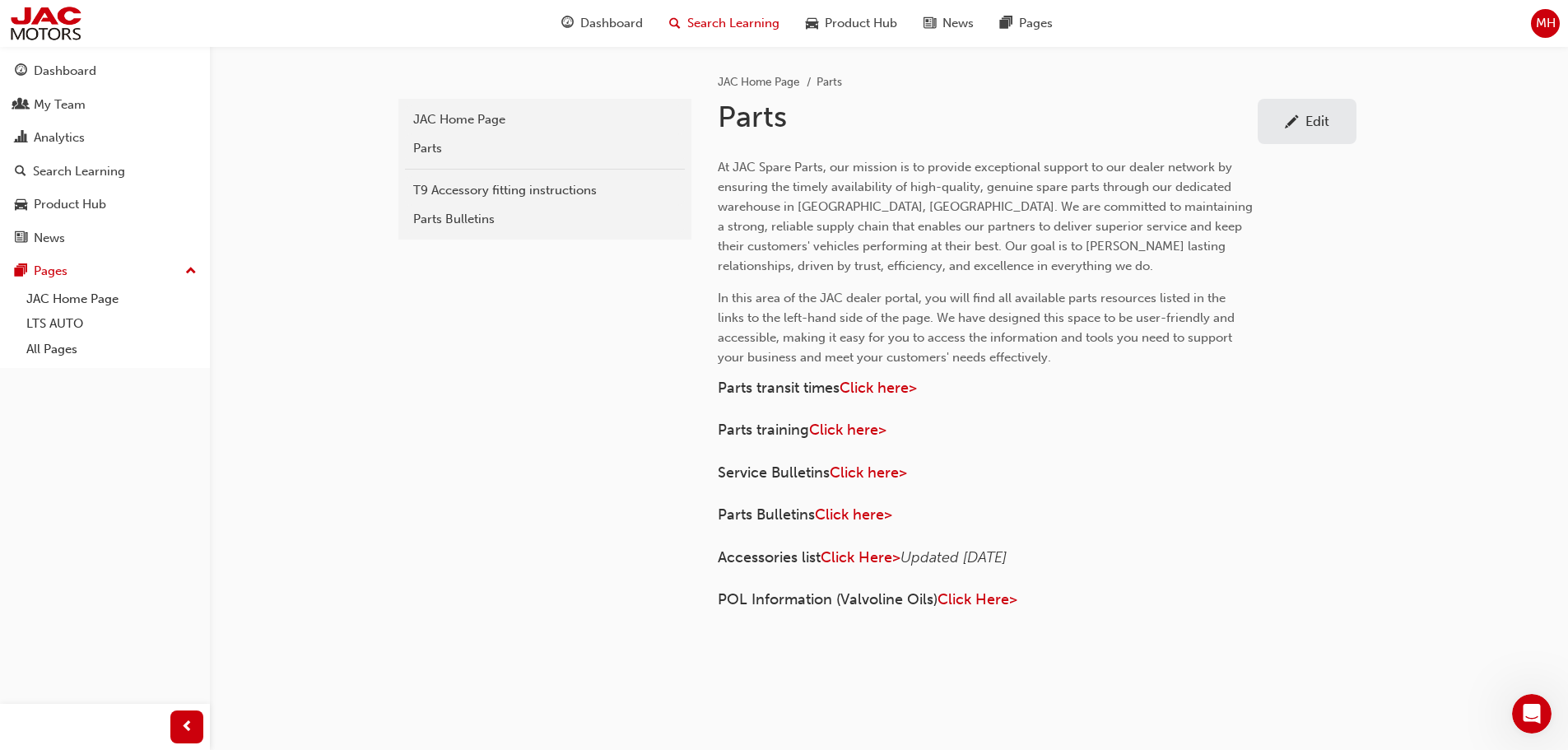
click at [731, 22] on span "Search Learning" at bounding box center [733, 24] width 92 height 19
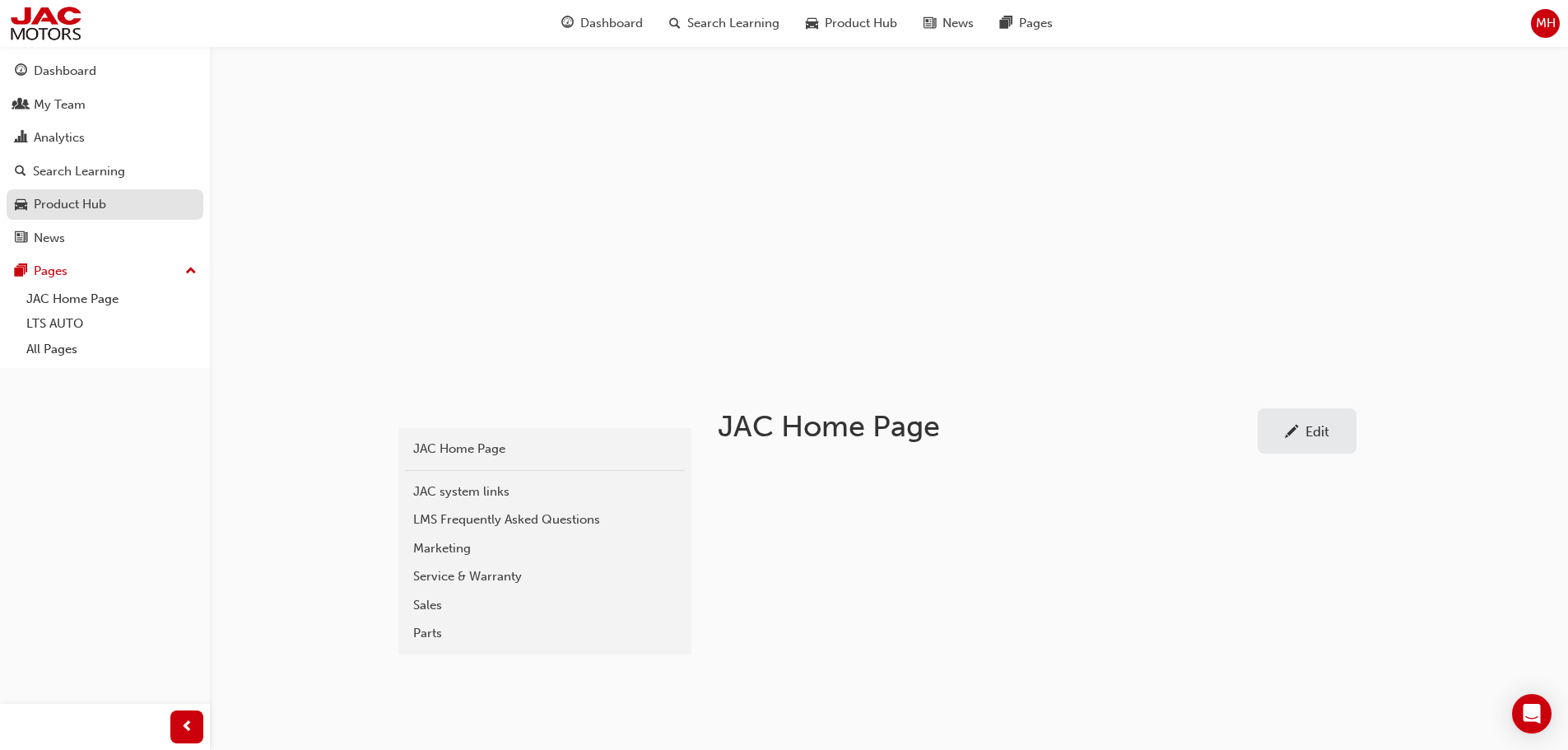
click at [109, 206] on div "Product Hub" at bounding box center [105, 204] width 180 height 20
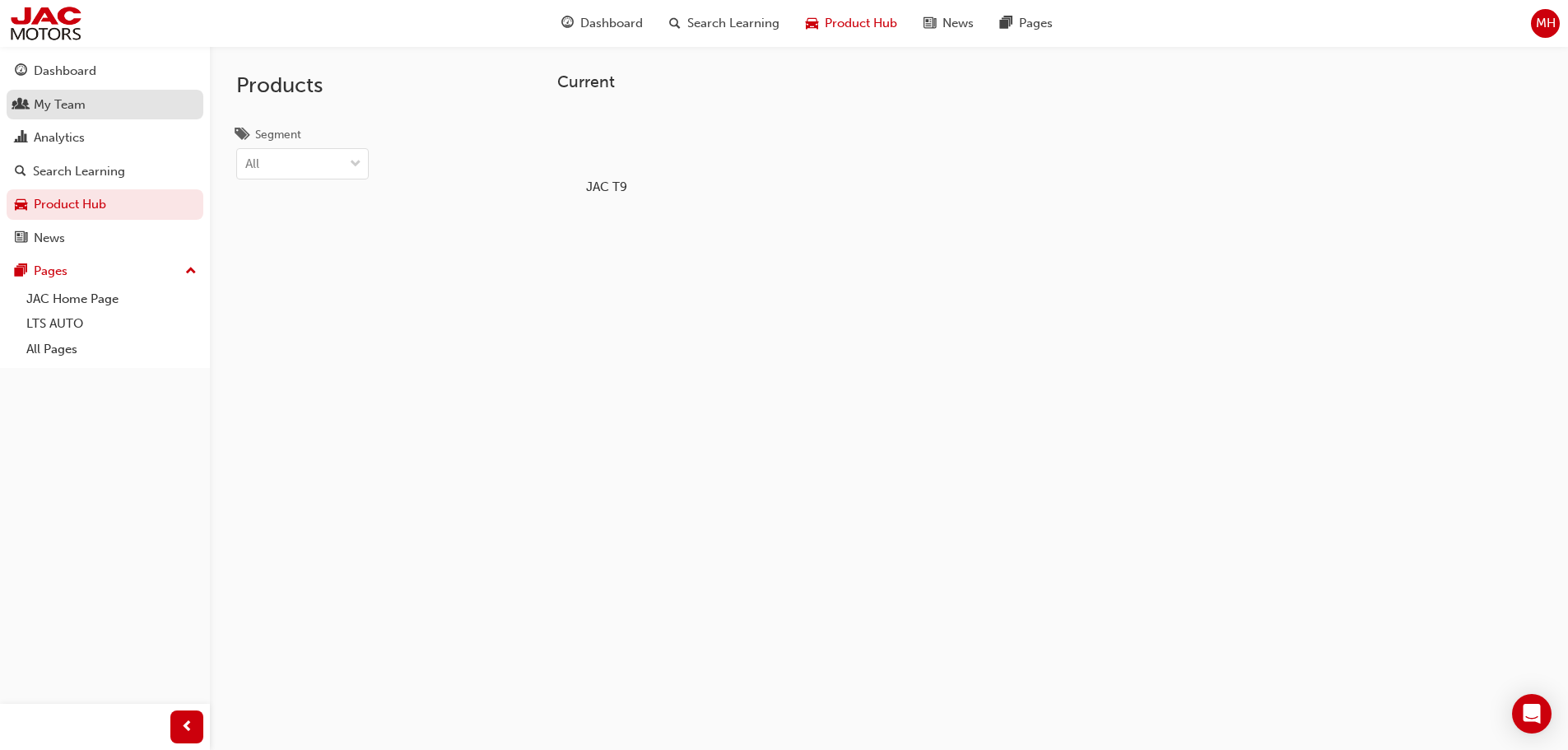
click at [65, 106] on div "My Team" at bounding box center [59, 105] width 52 height 19
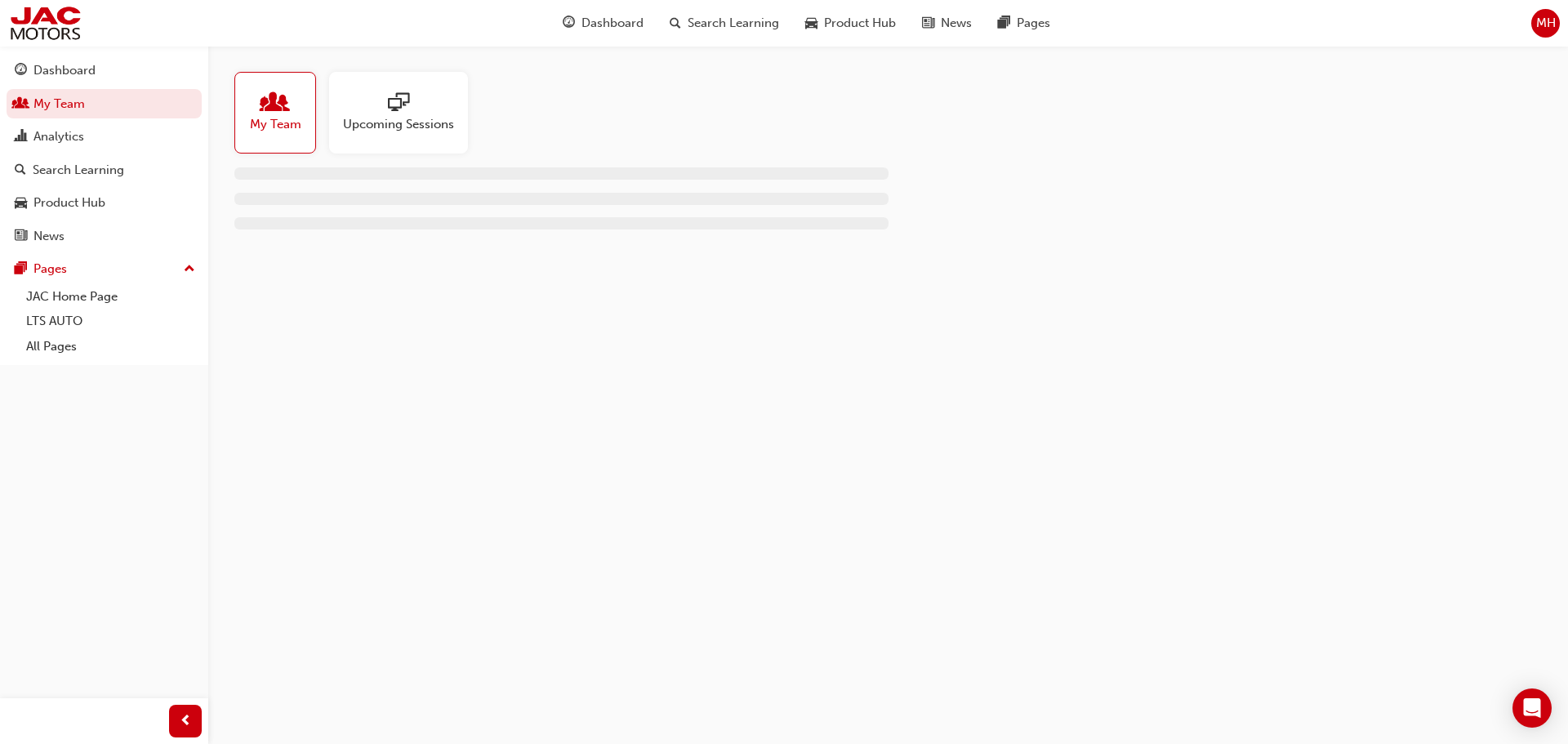
click at [258, 129] on span "My Team" at bounding box center [275, 125] width 52 height 19
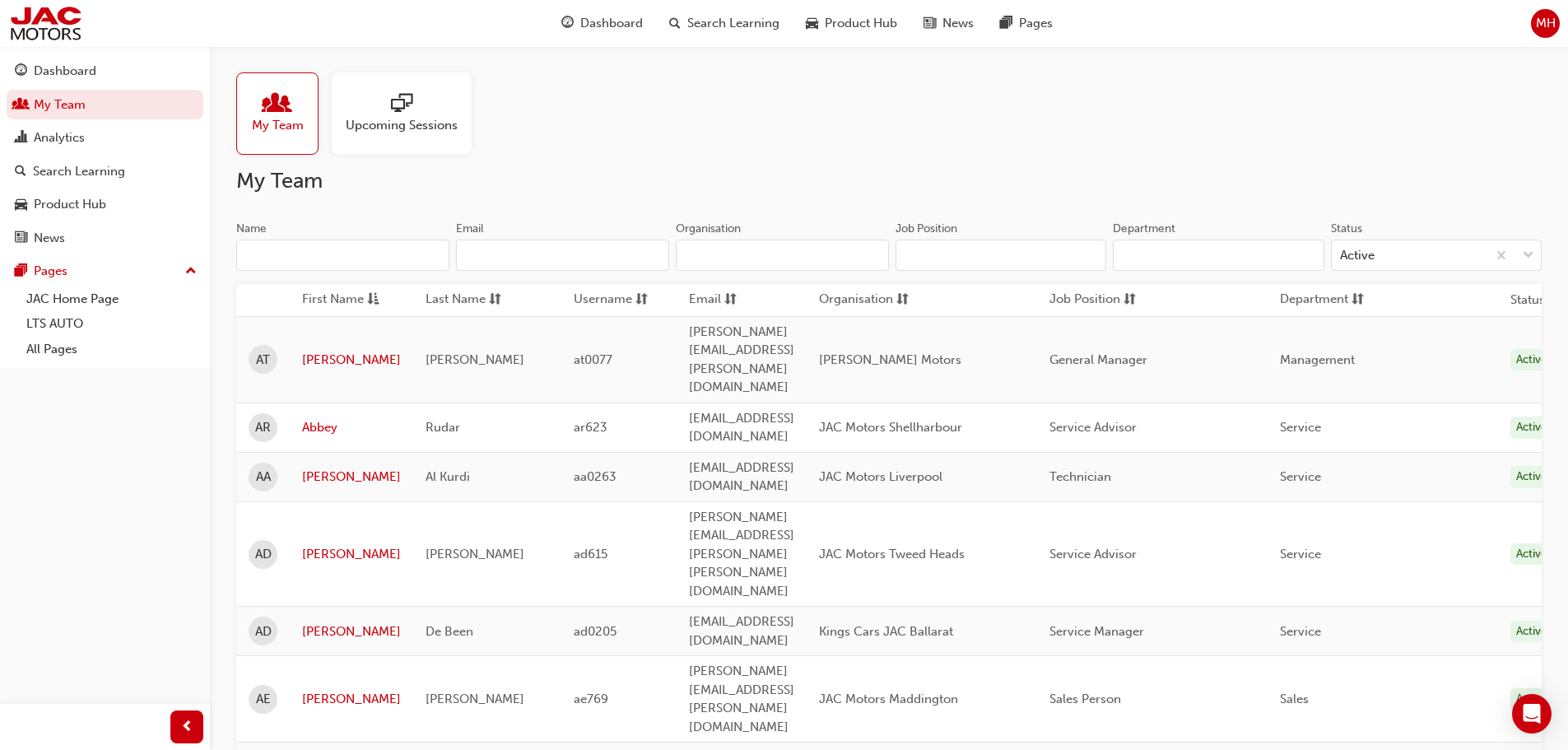
click at [952, 266] on input "Job Position" at bounding box center [1000, 255] width 210 height 32
click at [793, 245] on input "Organisation" at bounding box center [782, 255] width 213 height 32
paste input "NM1081"
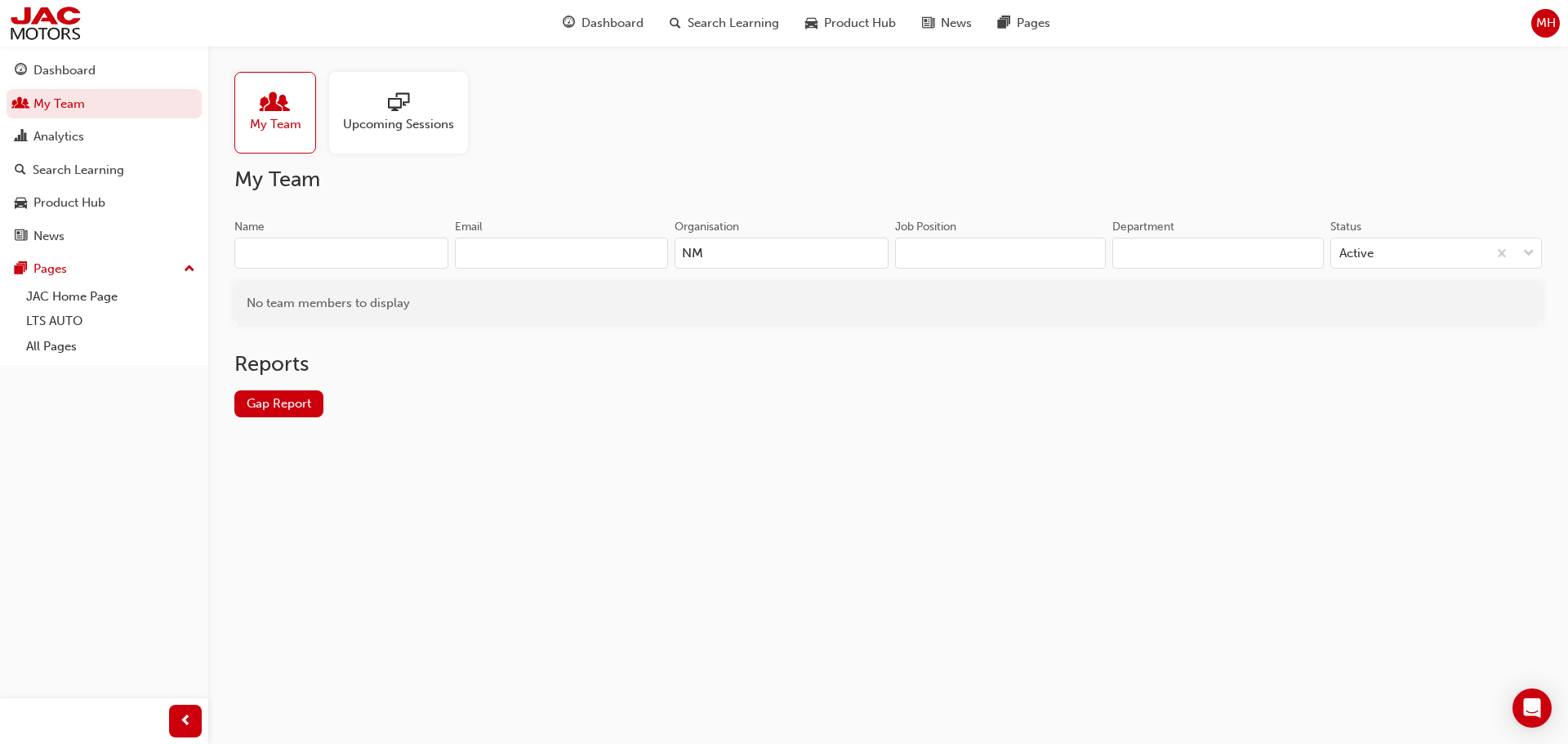
type input "N"
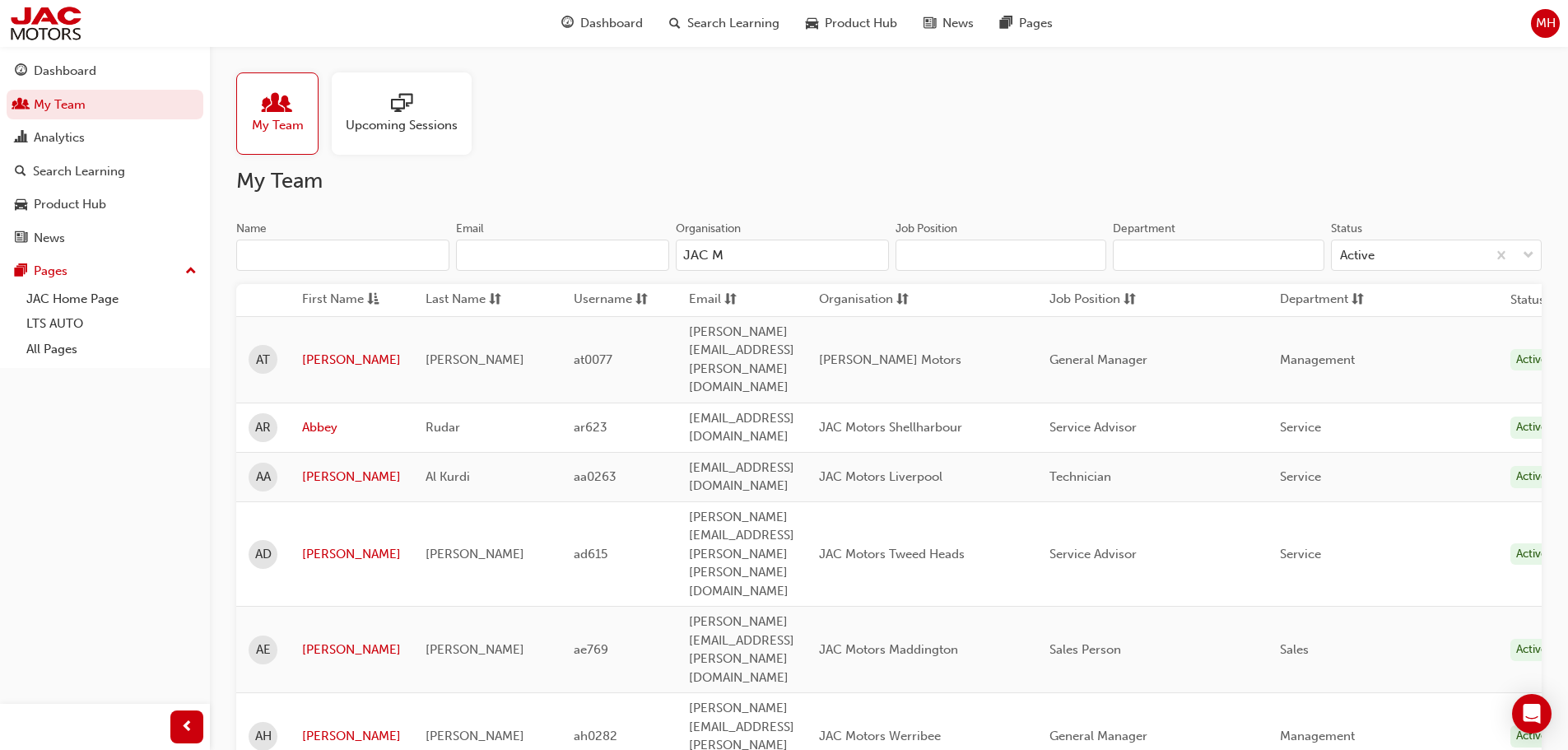
click at [739, 260] on input "JAC M" at bounding box center [782, 255] width 213 height 32
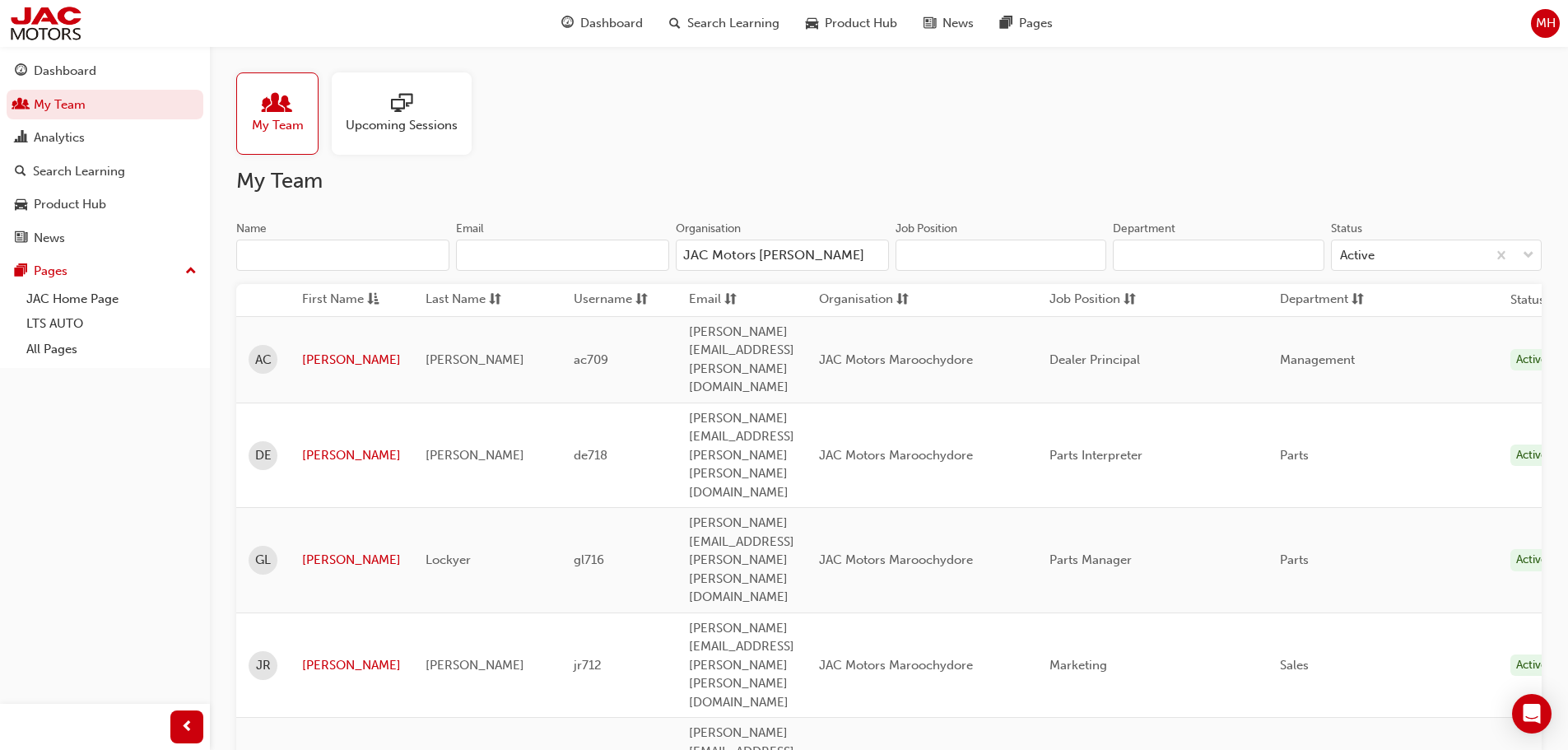
type input "JAC Motors maroo"
click at [1211, 257] on input "Department" at bounding box center [1217, 255] width 210 height 32
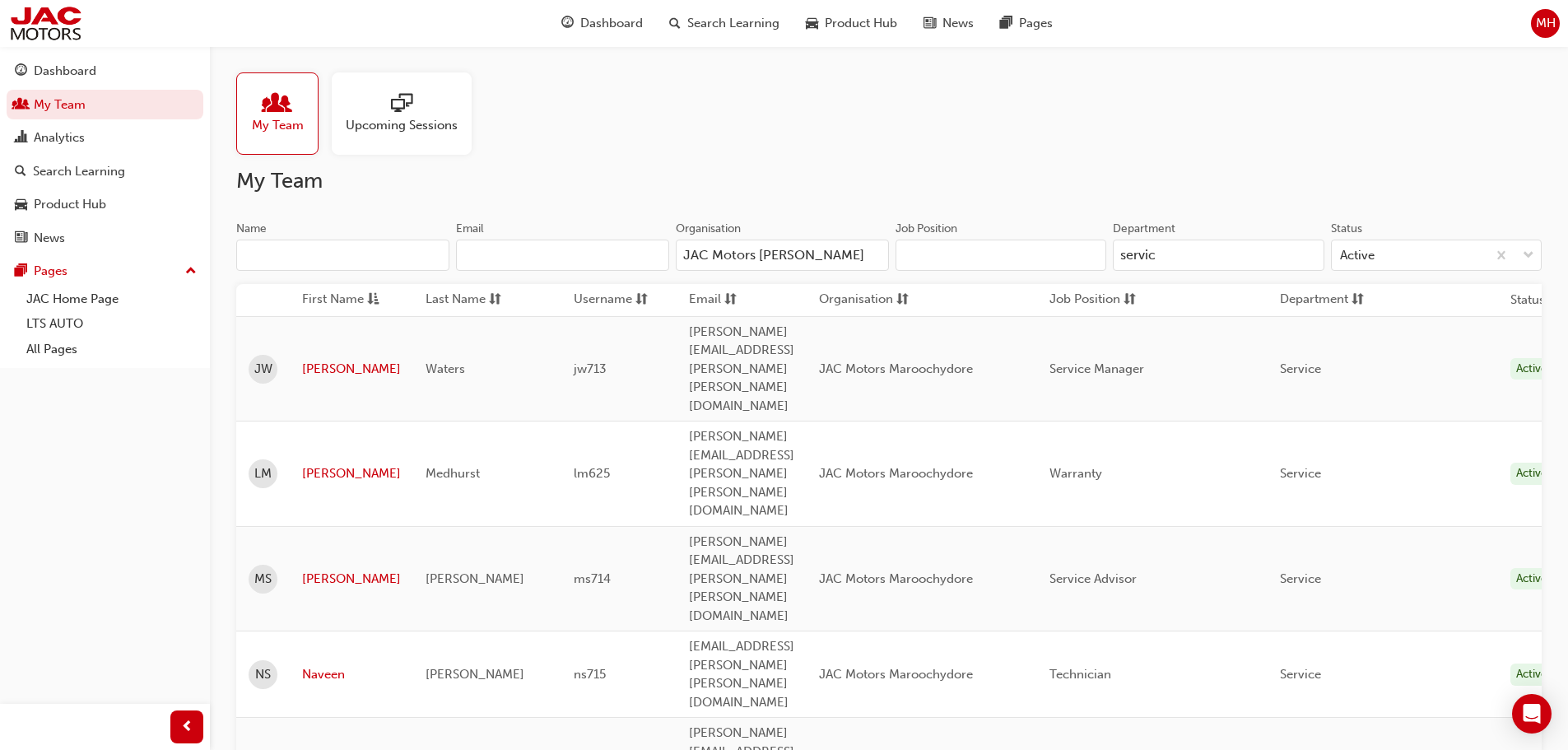
type input "service"
drag, startPoint x: 1204, startPoint y: 256, endPoint x: 1048, endPoint y: 252, distance: 156.1
click at [1048, 252] on div "Job Position Department service Status Active" at bounding box center [1215, 253] width 653 height 64
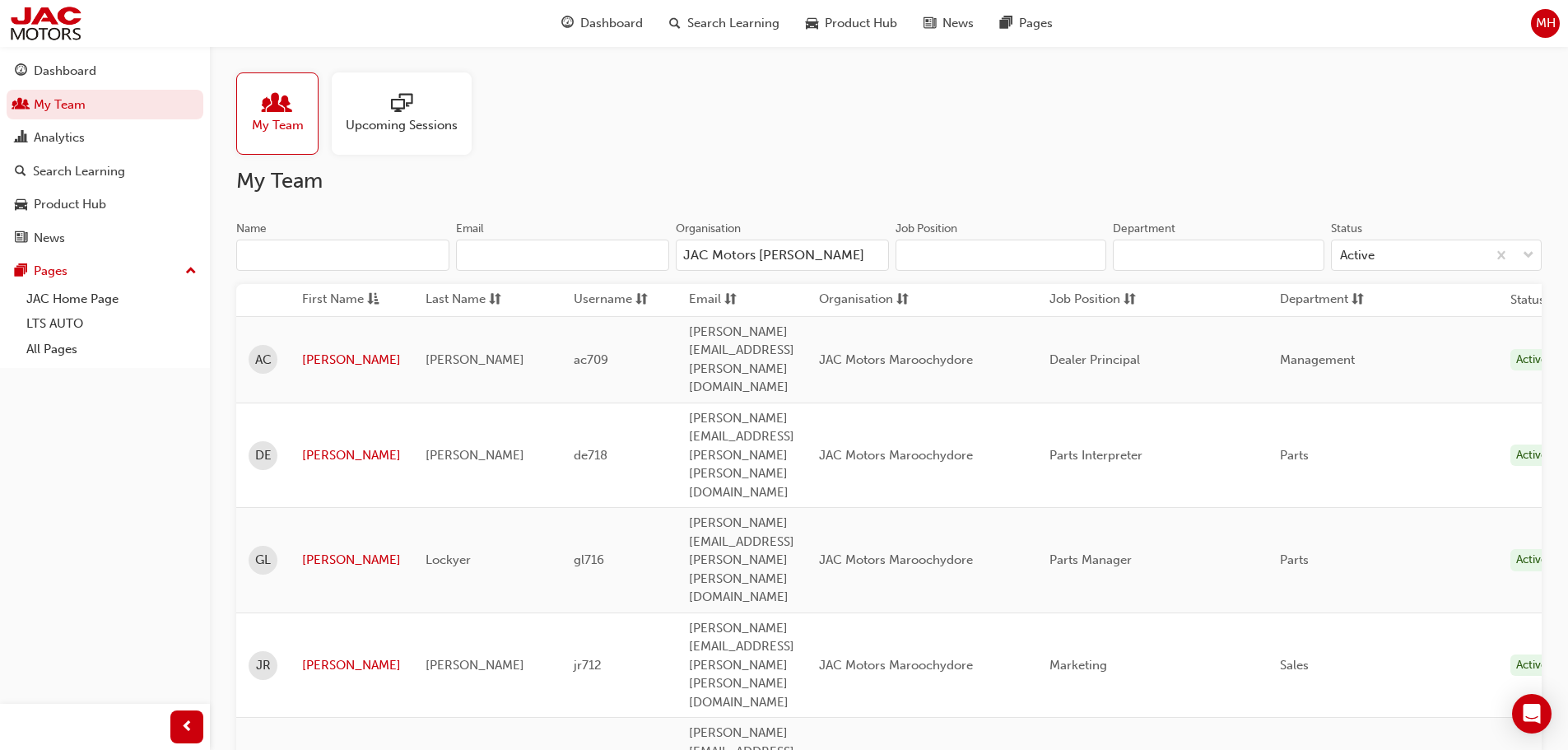
click at [920, 258] on input "Job Position" at bounding box center [1000, 255] width 210 height 32
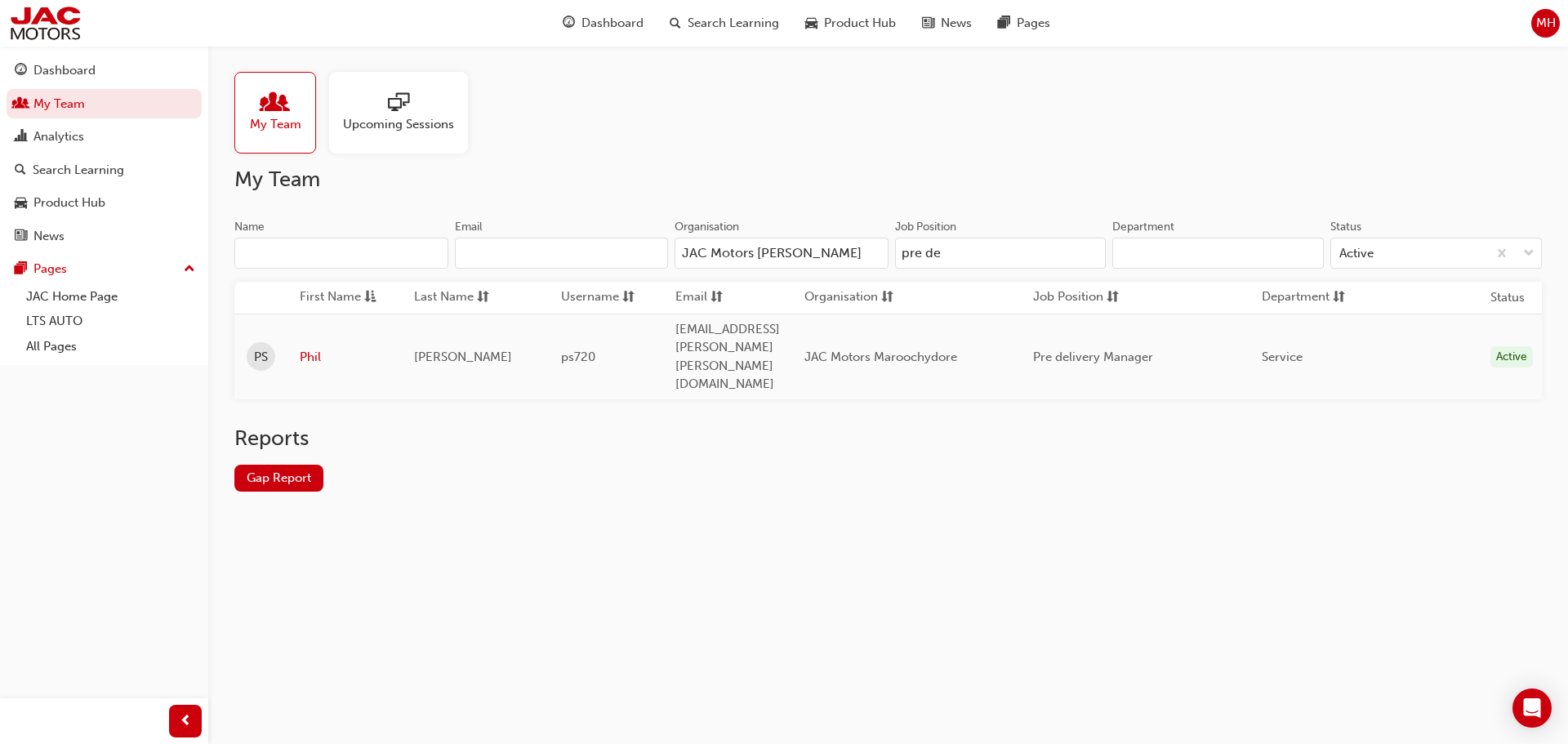
type input "pre de"
click at [1131, 525] on div "My Team Upcoming Sessions My Team Name Email Organisation JAC Motors maroo Job …" at bounding box center [784, 372] width 1568 height 744
